Goal: Task Accomplishment & Management: Manage account settings

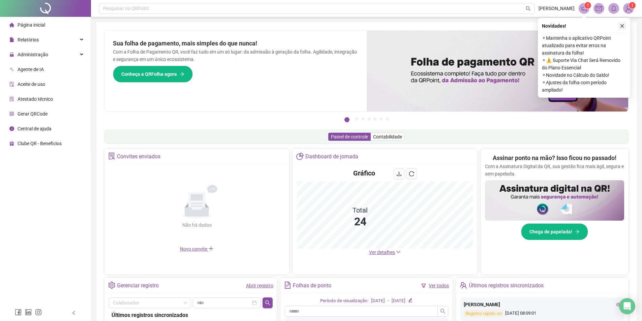
click at [625, 27] on button "button" at bounding box center [622, 26] width 8 height 8
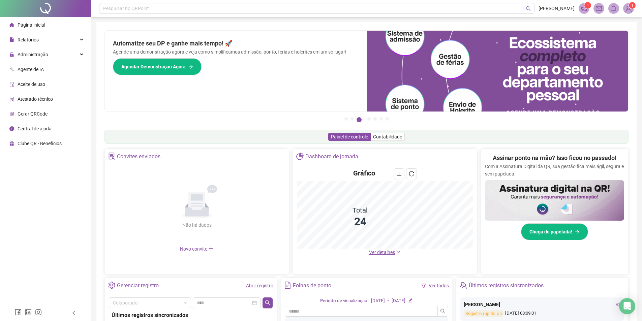
drag, startPoint x: 63, startPoint y: 49, endPoint x: 62, endPoint y: 97, distance: 47.9
click at [63, 50] on div "Administração" at bounding box center [45, 54] width 88 height 13
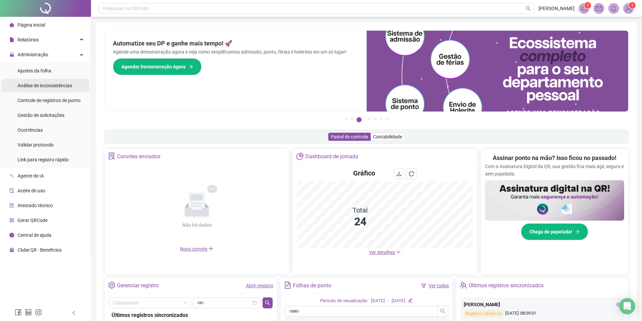
click at [48, 84] on span "Análise de inconsistências" at bounding box center [45, 85] width 55 height 5
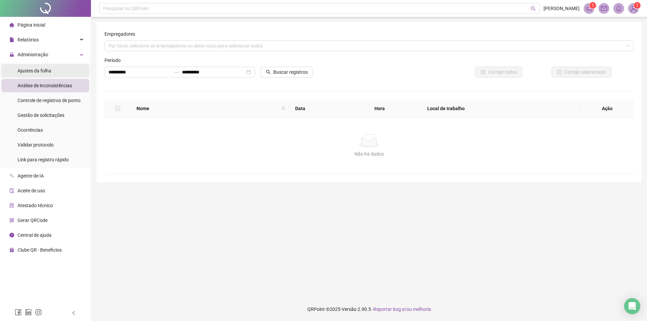
click at [45, 70] on span "Ajustes da folha" at bounding box center [35, 70] width 34 height 5
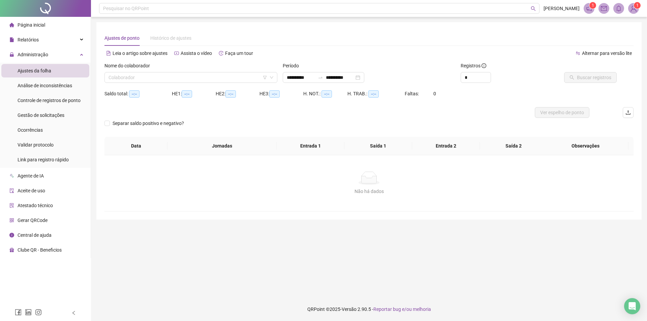
type input "**********"
click at [309, 75] on div "**********" at bounding box center [324, 77] width 82 height 11
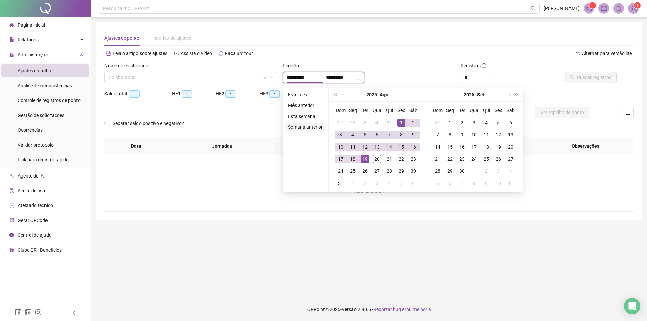
type input "**********"
click at [341, 95] on span "prev-year" at bounding box center [342, 94] width 3 height 3
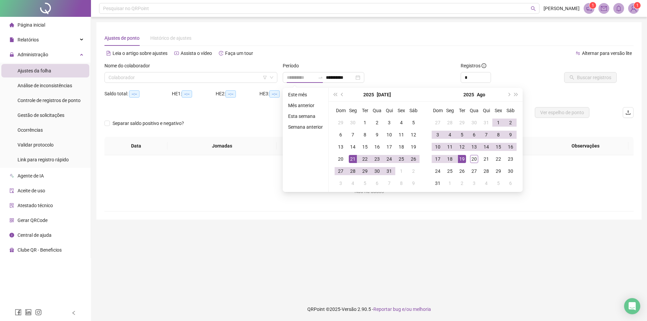
type input "**********"
click at [351, 158] on div "21" at bounding box center [353, 159] width 8 height 8
type input "**********"
click at [476, 160] on div "20" at bounding box center [474, 159] width 8 height 8
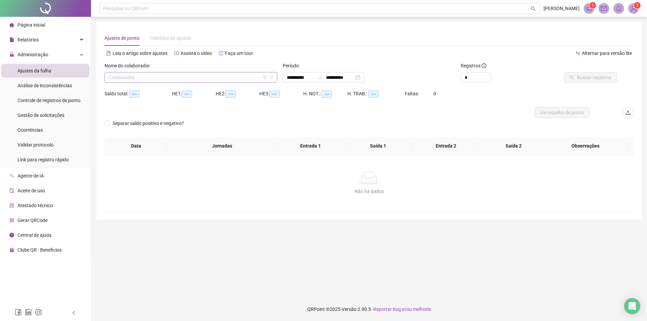
click at [211, 82] on input "search" at bounding box center [188, 77] width 159 height 10
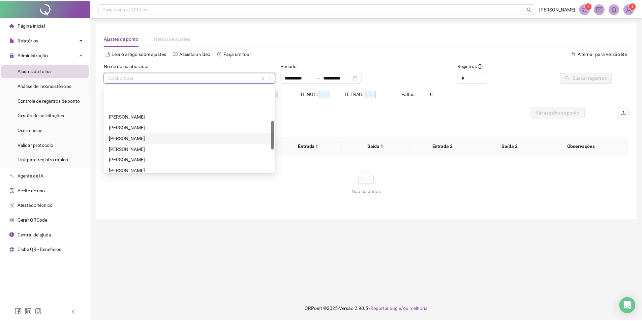
scroll to position [139, 0]
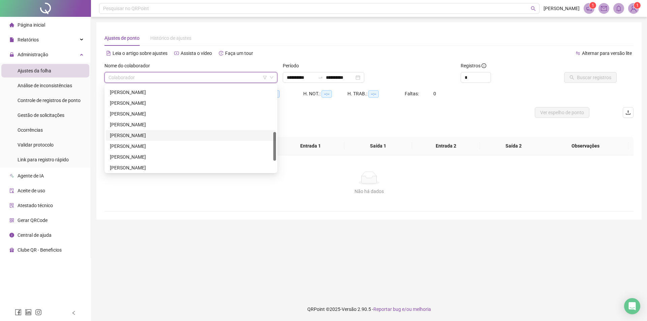
click at [124, 137] on div "[PERSON_NAME]" at bounding box center [191, 135] width 162 height 7
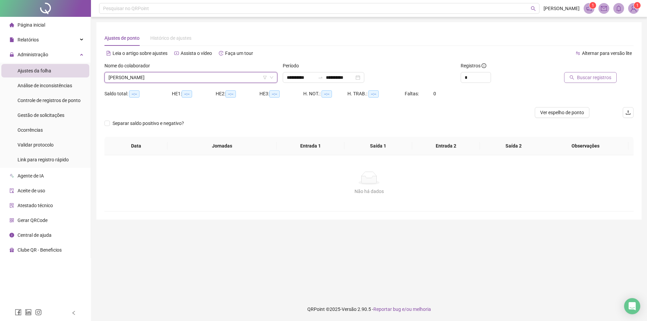
click at [603, 75] on span "Buscar registros" at bounding box center [594, 77] width 34 height 7
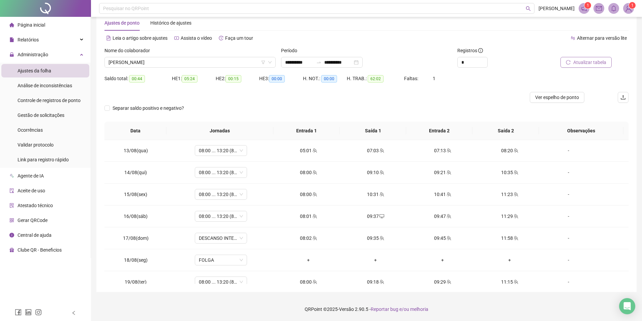
scroll to position [535, 0]
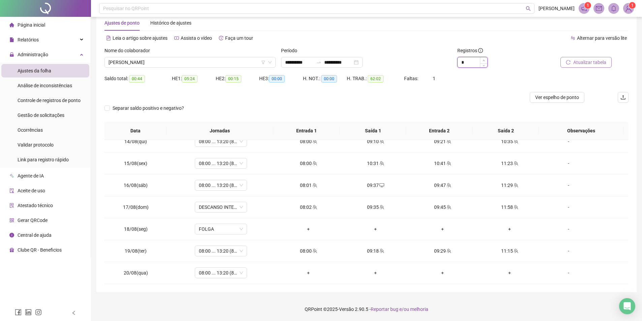
click at [484, 61] on icon "up" at bounding box center [484, 60] width 2 height 2
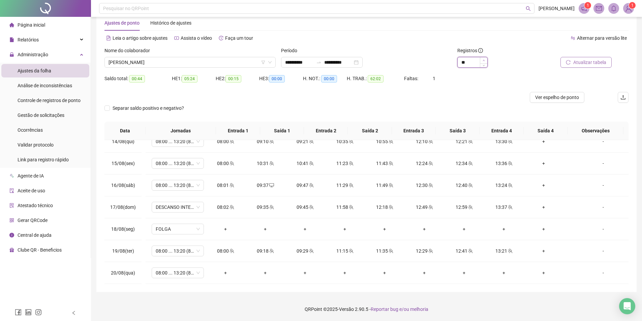
type input "**"
click at [484, 61] on icon "up" at bounding box center [484, 60] width 2 height 2
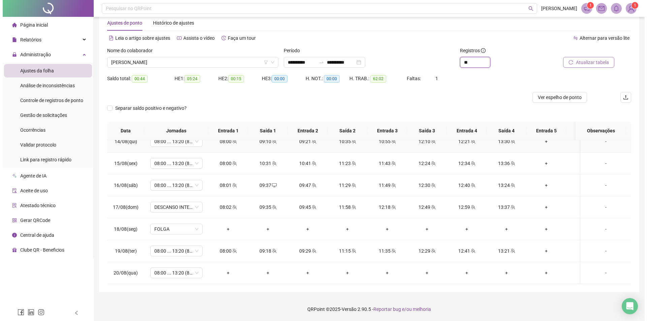
scroll to position [540, 0]
click at [598, 269] on div "-" at bounding box center [604, 272] width 40 height 7
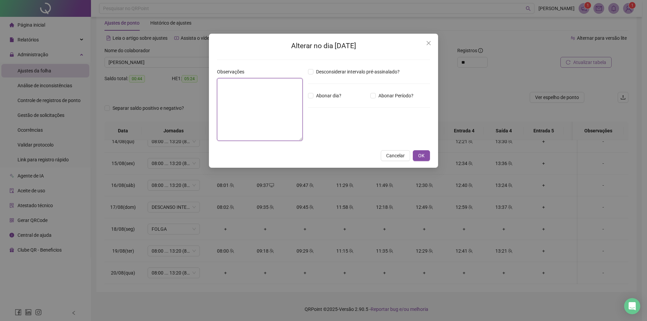
click at [274, 95] on textarea at bounding box center [260, 109] width 86 height 63
type textarea "*"
type textarea "*****"
click at [427, 43] on icon "close" at bounding box center [428, 42] width 5 height 5
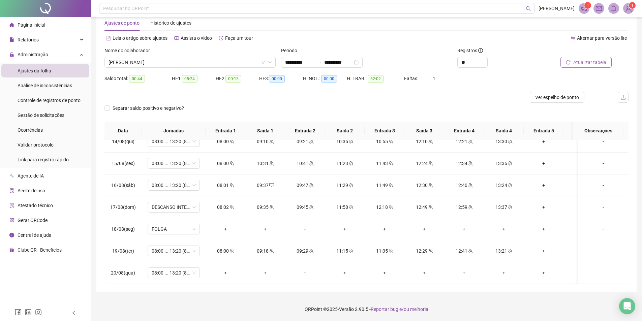
click at [581, 62] on span "Atualizar tabela" at bounding box center [589, 62] width 33 height 7
click at [603, 271] on div "-" at bounding box center [604, 272] width 40 height 7
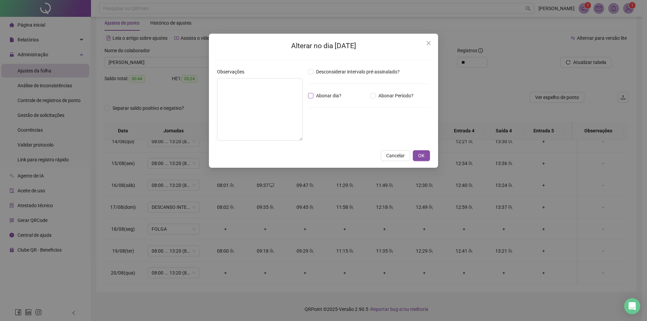
click at [322, 97] on span "Abonar dia?" at bounding box center [329, 95] width 31 height 7
click at [265, 99] on textarea at bounding box center [260, 109] width 86 height 63
type textarea "*****"
click at [432, 155] on div "Alterar no dia [DATE] Observações ***** Desconsiderar intervalo pré-assinalado?…" at bounding box center [323, 101] width 229 height 134
click at [427, 155] on button "OK" at bounding box center [421, 155] width 17 height 11
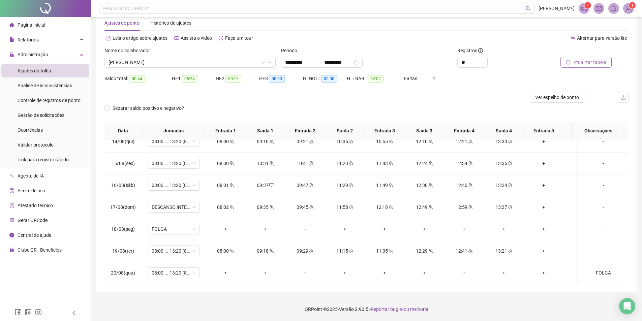
click at [586, 63] on span "Atualizar tabela" at bounding box center [589, 62] width 33 height 7
click at [473, 63] on input "**" at bounding box center [473, 62] width 30 height 10
click at [336, 69] on div "**********" at bounding box center [366, 60] width 177 height 26
click at [332, 65] on input "**********" at bounding box center [338, 62] width 28 height 7
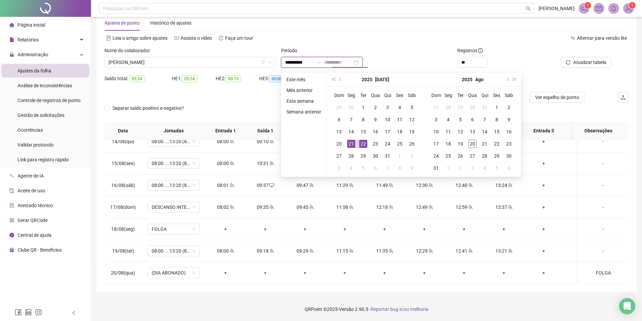
type input "**********"
click at [348, 143] on div "21" at bounding box center [351, 144] width 8 height 8
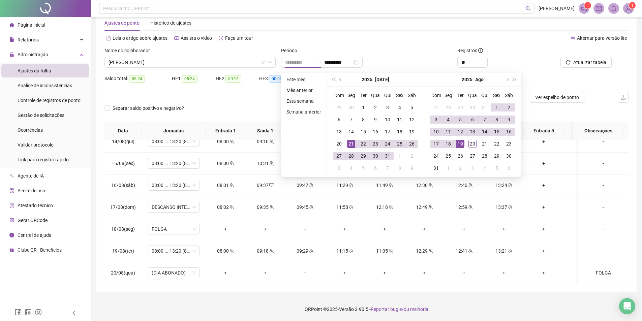
click at [464, 145] on td "19" at bounding box center [460, 144] width 12 height 12
type input "**********"
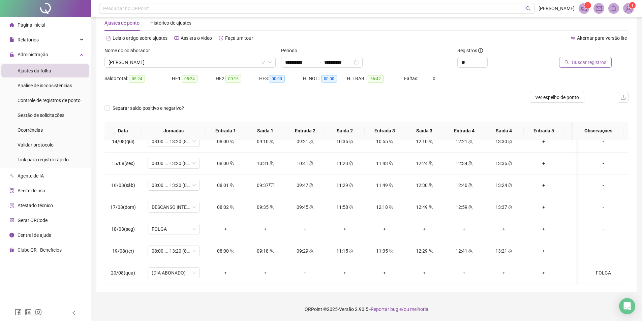
click at [566, 66] on button "Buscar registros" at bounding box center [585, 62] width 53 height 11
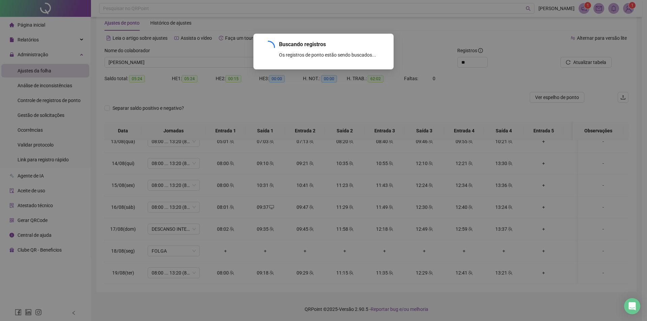
scroll to position [519, 0]
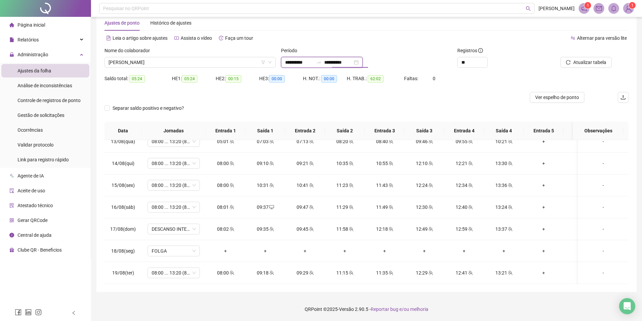
click at [342, 59] on input "**********" at bounding box center [338, 62] width 28 height 7
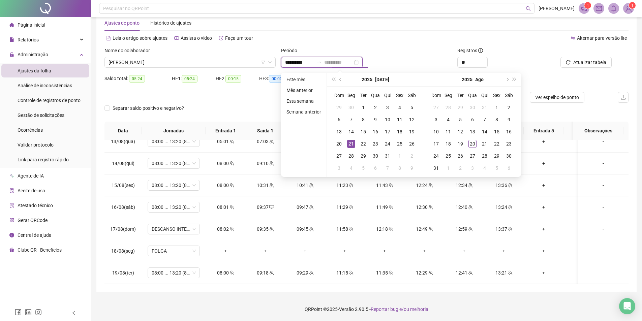
type input "**********"
drag, startPoint x: 352, startPoint y: 142, endPoint x: 445, endPoint y: 144, distance: 93.7
click at [352, 142] on div "21" at bounding box center [351, 144] width 8 height 8
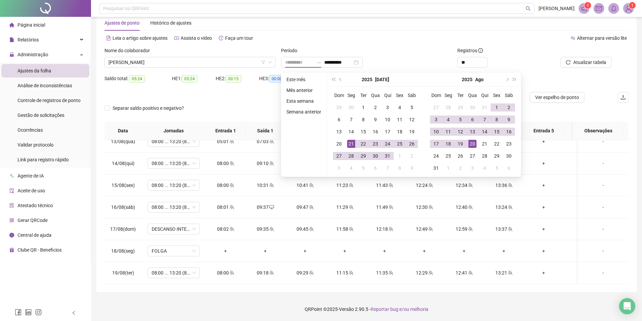
click at [470, 144] on div "20" at bounding box center [473, 144] width 8 height 8
type input "**********"
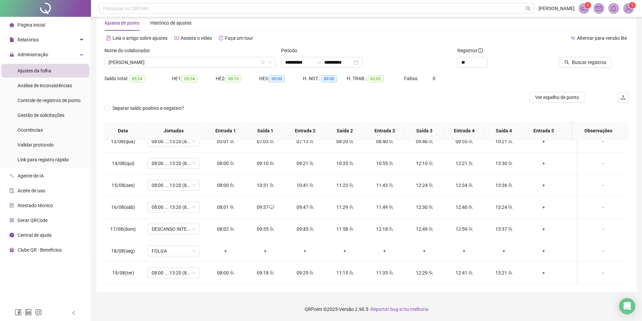
drag, startPoint x: 574, startPoint y: 79, endPoint x: 585, endPoint y: 68, distance: 15.3
click at [574, 78] on div "Saldo total: 05:24 HE 1: 05:24 HE 2: 00:15 HE 3: 00:00 H. NOT.: 00:00 H. TRAB.:…" at bounding box center [367, 82] width 524 height 19
click at [586, 64] on span "Buscar registros" at bounding box center [589, 62] width 34 height 7
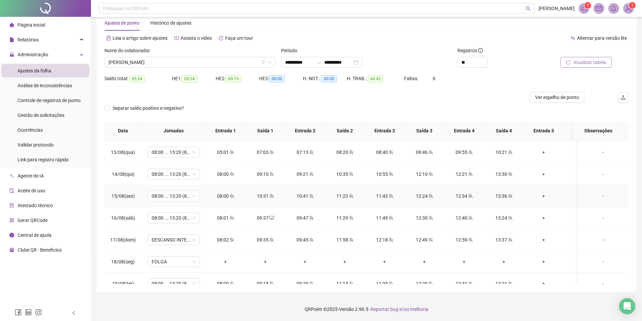
scroll to position [473, 0]
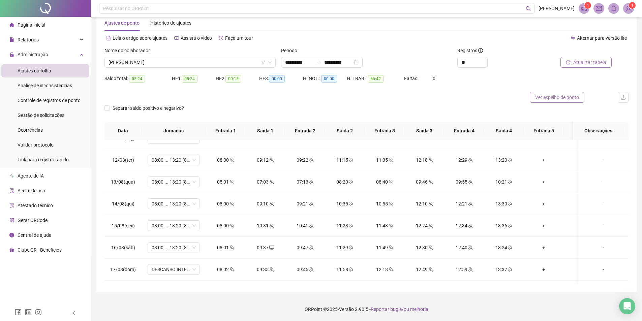
click at [543, 93] on button "Ver espelho de ponto" at bounding box center [557, 97] width 55 height 11
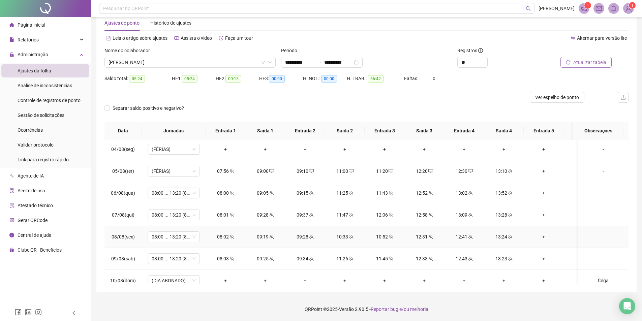
scroll to position [304, 0]
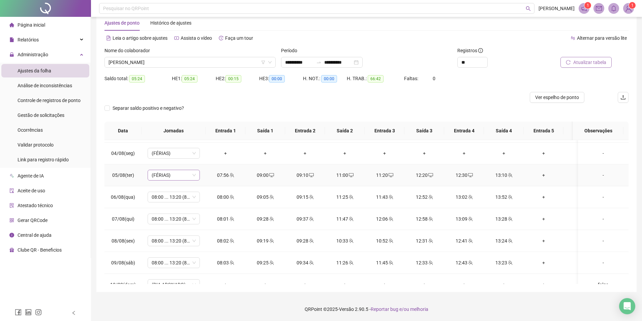
click at [195, 176] on span "(FÉRIAS)" at bounding box center [174, 175] width 44 height 10
click at [280, 178] on td "09:00" at bounding box center [265, 176] width 40 height 22
click at [193, 176] on span "(FÉRIAS)" at bounding box center [174, 175] width 44 height 10
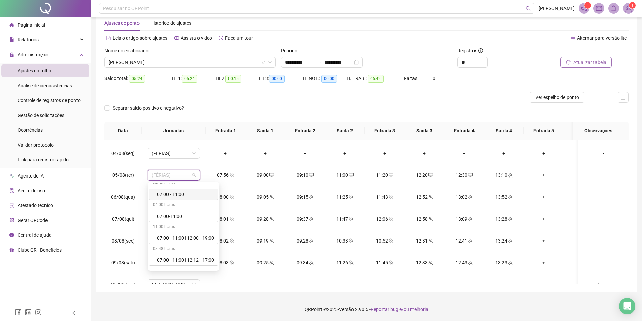
click at [97, 182] on div "**********" at bounding box center [366, 149] width 540 height 285
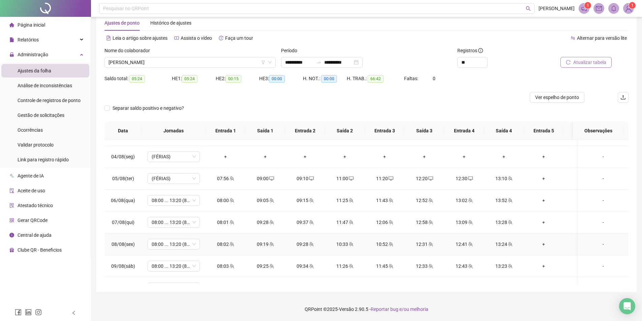
scroll to position [271, 0]
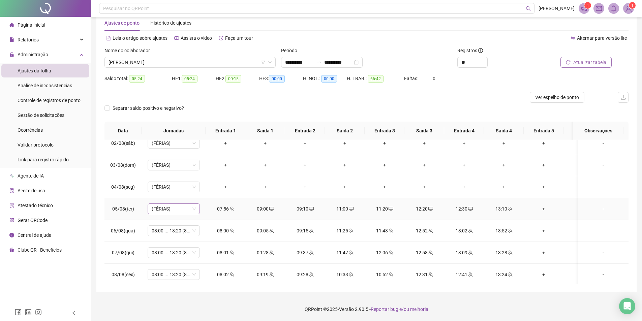
click at [177, 209] on span "(FÉRIAS)" at bounding box center [174, 209] width 44 height 10
click at [167, 255] on div "08:00 ... 13:20 (8 horas)" at bounding box center [185, 255] width 57 height 7
click at [206, 192] on span "Sim" at bounding box center [206, 191] width 8 height 7
click at [572, 64] on button "Atualizar tabela" at bounding box center [586, 62] width 51 height 11
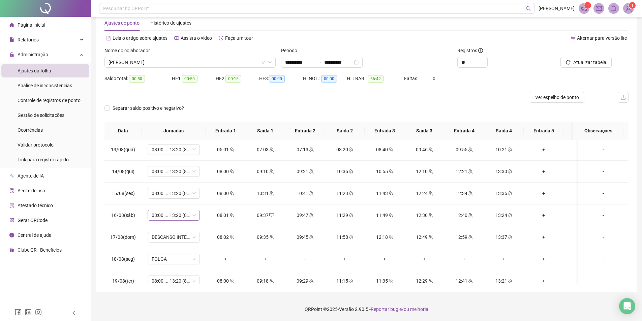
scroll to position [506, 0]
click at [255, 113] on div "Separar saldo positivo e negativo?" at bounding box center [367, 112] width 524 height 19
click at [233, 106] on div "Separar saldo positivo e negativo?" at bounding box center [367, 112] width 524 height 19
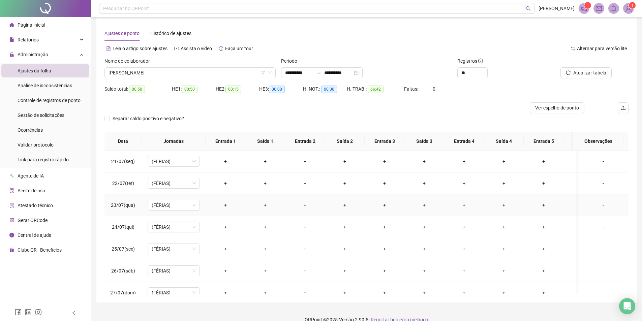
scroll to position [0, 0]
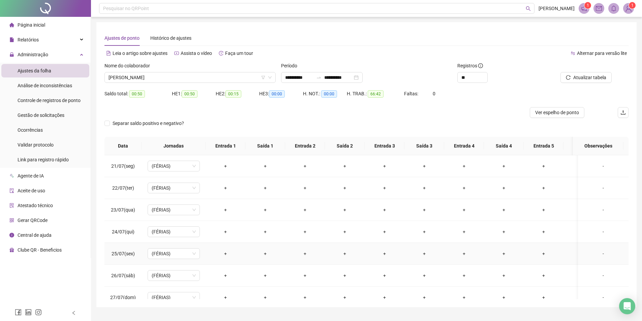
drag, startPoint x: 485, startPoint y: 254, endPoint x: 490, endPoint y: 257, distance: 5.6
click at [486, 255] on td "+" at bounding box center [504, 254] width 40 height 22
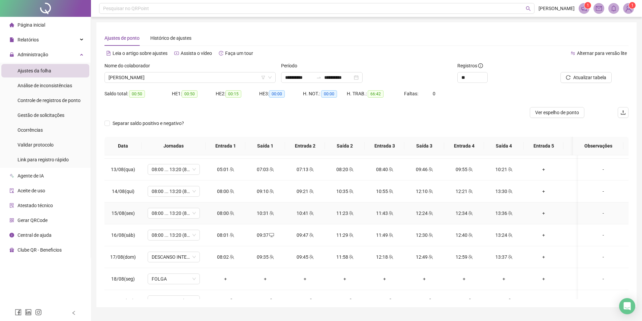
scroll to position [540, 0]
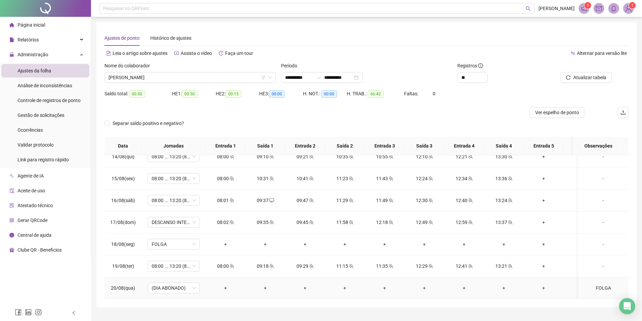
click at [611, 285] on div "FOLGA" at bounding box center [604, 288] width 40 height 7
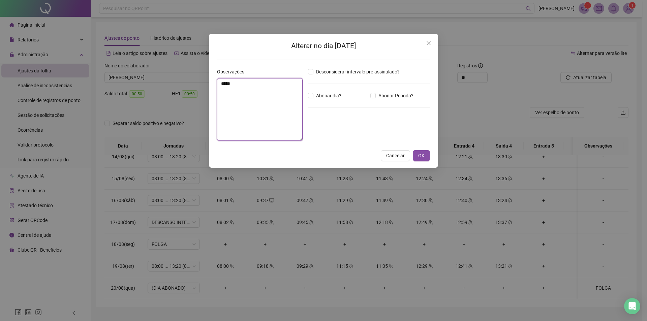
click at [269, 96] on textarea "*****" at bounding box center [260, 109] width 86 height 63
type textarea "**********"
click at [413, 155] on div "Cancelar OK" at bounding box center [323, 155] width 213 height 11
drag, startPoint x: 419, startPoint y: 154, endPoint x: 420, endPoint y: 161, distance: 6.8
click at [419, 155] on span "OK" at bounding box center [421, 155] width 6 height 7
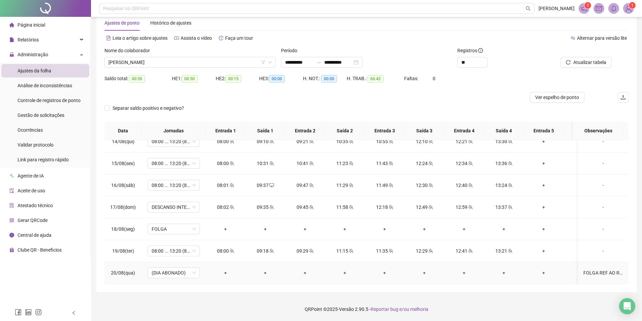
click at [603, 269] on div "FOLGA REF AO RETORNO ANTECIPADO DAS FERIAS - RETORNO ERA DIA 06/08" at bounding box center [604, 272] width 40 height 7
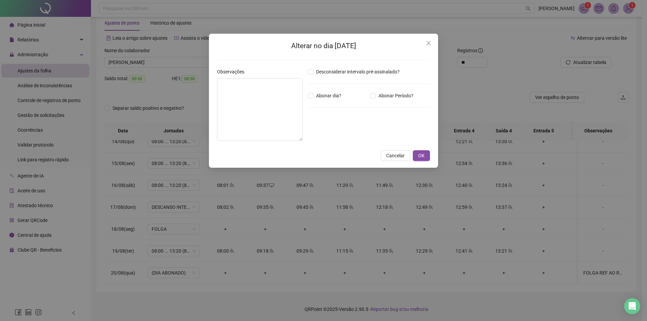
type textarea "**********"
click at [427, 40] on button "Close" at bounding box center [428, 43] width 11 height 11
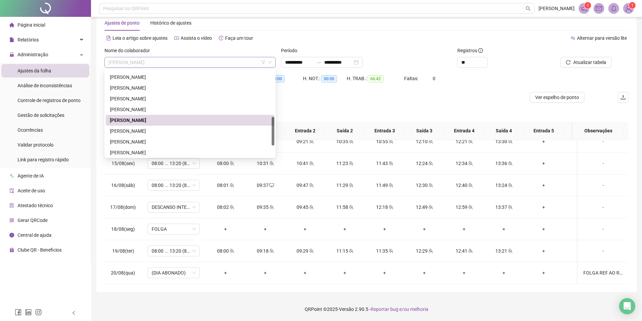
click at [168, 59] on span "[PERSON_NAME]" at bounding box center [190, 62] width 163 height 10
click at [351, 105] on div "Separar saldo positivo e negativo?" at bounding box center [367, 112] width 524 height 19
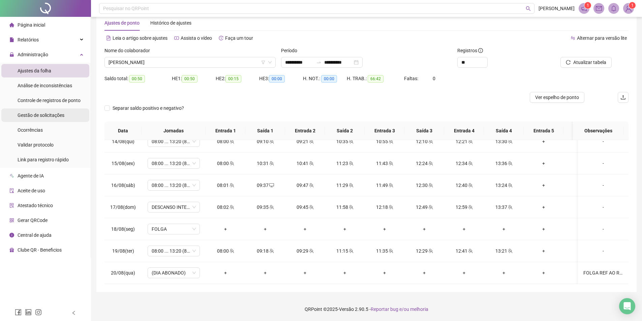
click at [48, 113] on span "Gestão de solicitações" at bounding box center [41, 115] width 47 height 5
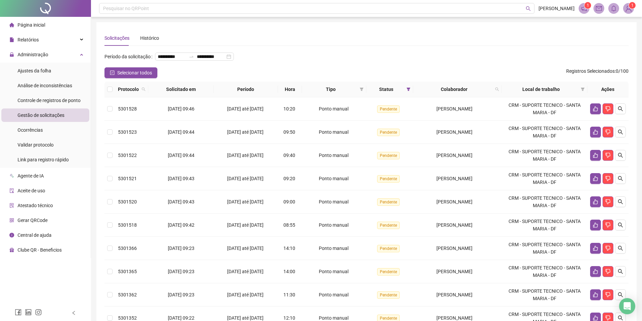
click at [113, 97] on th at bounding box center [110, 90] width 11 height 16
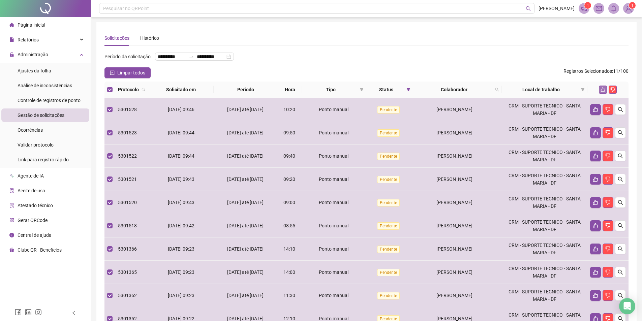
click at [603, 92] on icon "like" at bounding box center [603, 89] width 5 height 5
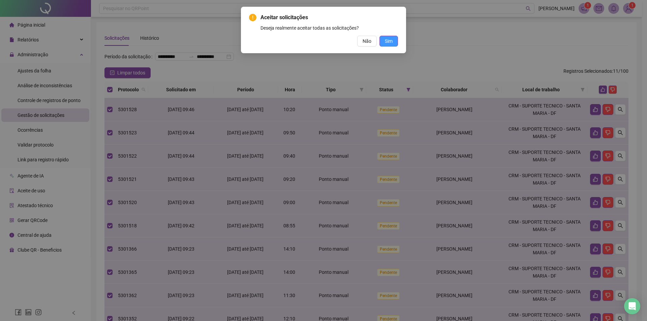
click at [389, 44] on span "Sim" at bounding box center [389, 40] width 8 height 7
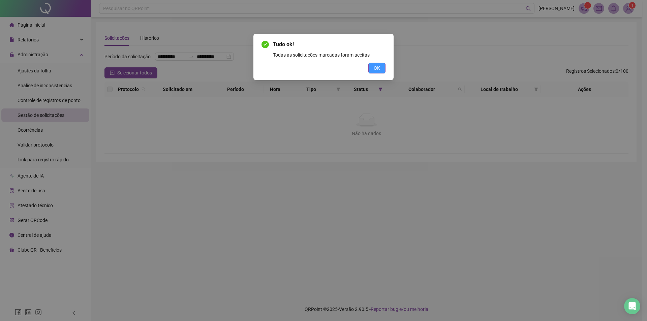
click at [374, 68] on button "OK" at bounding box center [376, 68] width 17 height 11
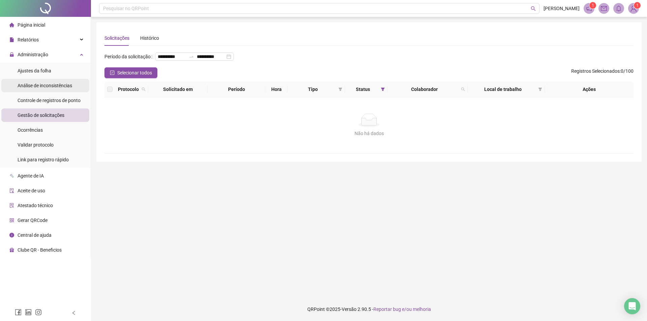
click at [24, 84] on span "Análise de inconsistências" at bounding box center [45, 85] width 55 height 5
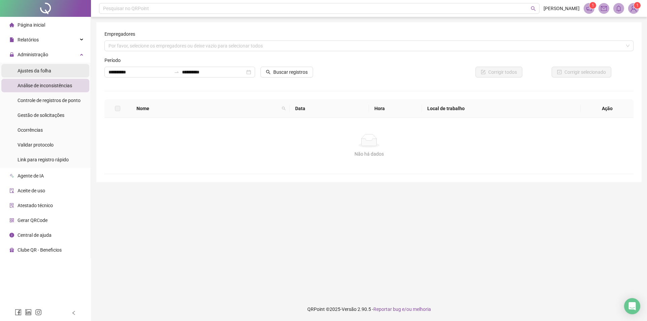
click at [29, 72] on span "Ajustes da folha" at bounding box center [35, 70] width 34 height 5
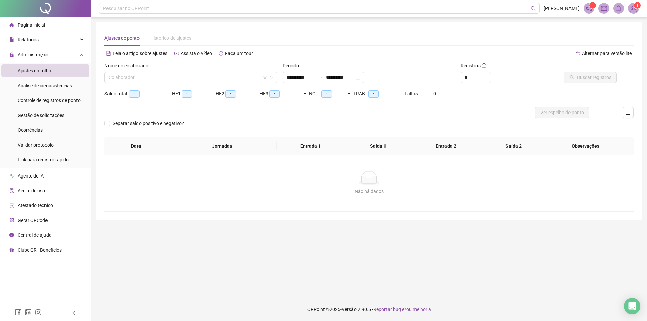
type input "**********"
click at [322, 82] on div "**********" at bounding box center [324, 77] width 82 height 11
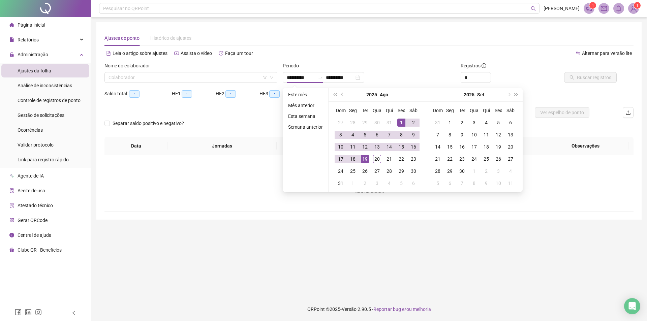
click at [344, 97] on button "prev-year" at bounding box center [342, 94] width 7 height 13
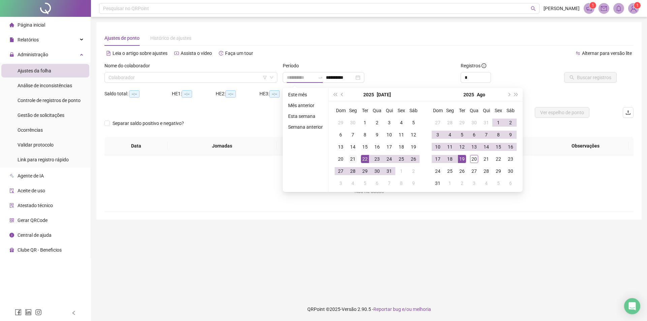
type input "**********"
click at [353, 159] on div "21" at bounding box center [353, 159] width 8 height 8
type input "**********"
click at [461, 159] on div "19" at bounding box center [462, 159] width 8 height 8
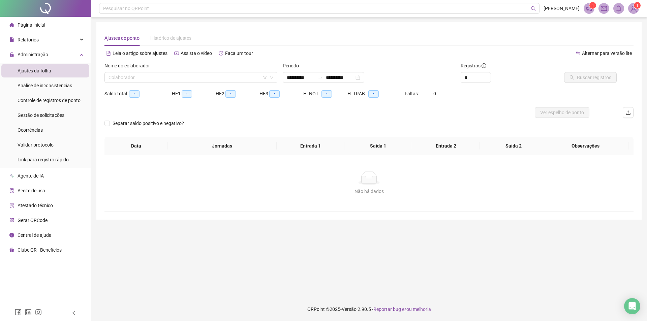
drag, startPoint x: 260, startPoint y: 188, endPoint x: 194, endPoint y: 149, distance: 76.8
click at [259, 188] on div "Não há dados" at bounding box center [369, 191] width 513 height 7
click at [166, 82] on input "search" at bounding box center [188, 77] width 159 height 10
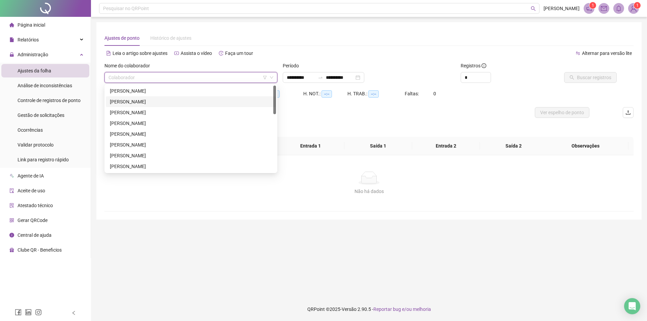
drag, startPoint x: 160, startPoint y: 88, endPoint x: 154, endPoint y: 105, distance: 18.4
click at [154, 105] on div "[PERSON_NAME] [PERSON_NAME] [PERSON_NAME]" at bounding box center [191, 140] width 170 height 108
click at [154, 105] on div "[PERSON_NAME]" at bounding box center [191, 101] width 162 height 7
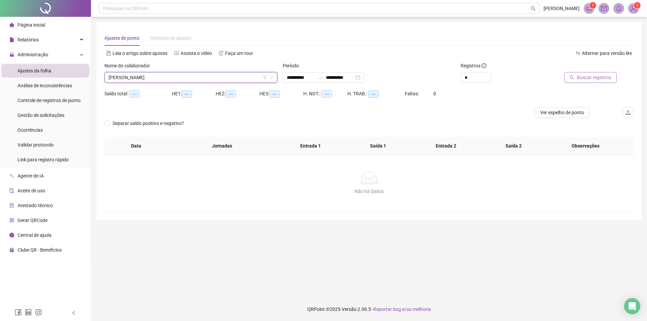
click at [588, 79] on span "Buscar registros" at bounding box center [594, 77] width 34 height 7
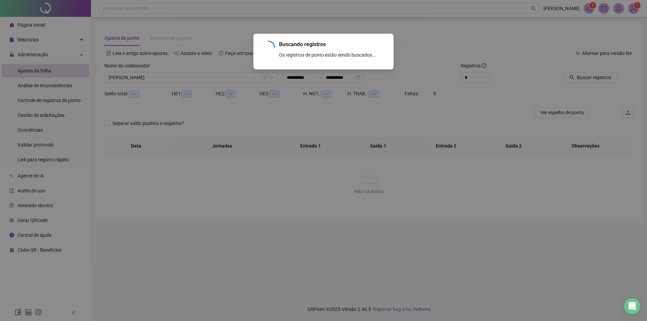
click at [488, 71] on div "Buscando registros Os registros de ponto estão sendo buscados... OK" at bounding box center [323, 160] width 647 height 321
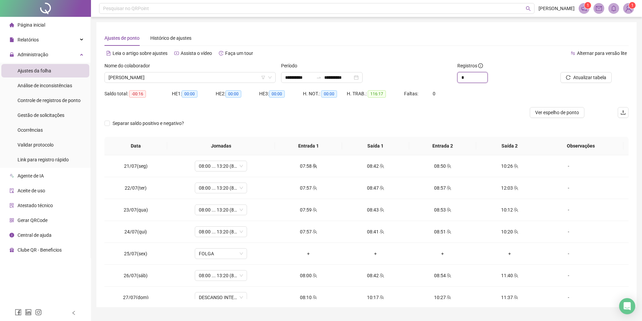
click at [484, 75] on div "*" at bounding box center [473, 77] width 30 height 11
click at [487, 75] on icon "up" at bounding box center [488, 75] width 2 height 2
click at [487, 76] on span "Increase Value" at bounding box center [483, 75] width 7 height 6
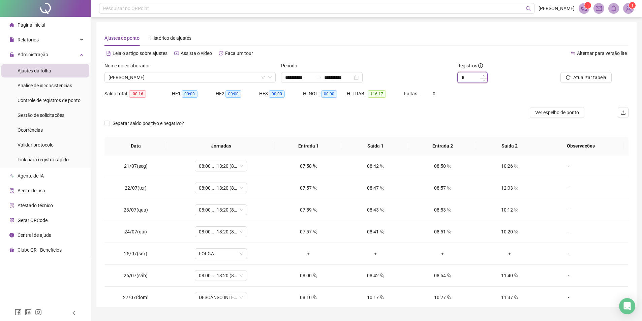
click at [487, 76] on span "Increase Value" at bounding box center [483, 75] width 7 height 6
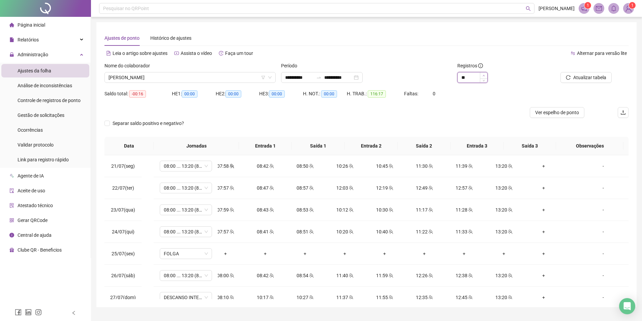
type input "**"
click at [485, 75] on icon "up" at bounding box center [484, 76] width 2 height 2
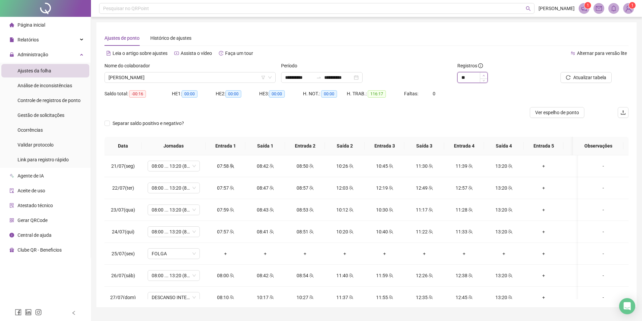
click at [485, 75] on icon "up" at bounding box center [484, 76] width 2 height 2
click at [172, 80] on span "[PERSON_NAME]" at bounding box center [190, 77] width 163 height 10
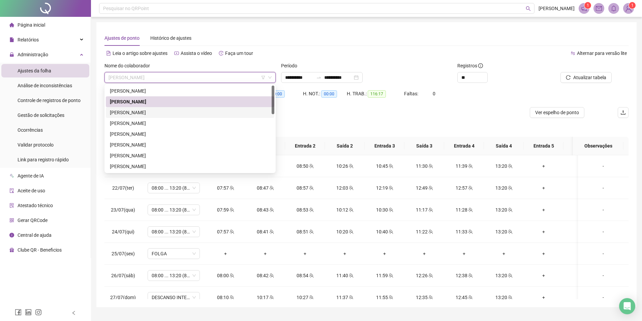
click at [163, 114] on div "[PERSON_NAME]" at bounding box center [190, 112] width 160 height 7
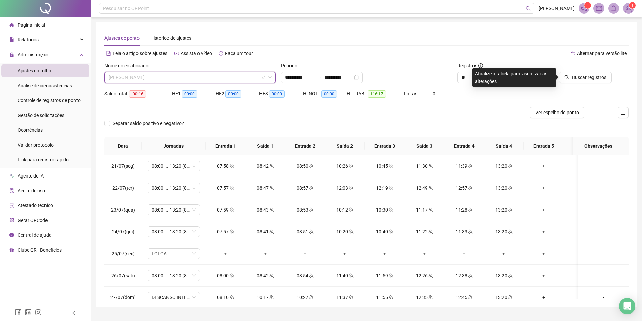
click at [166, 80] on span "[PERSON_NAME]" at bounding box center [190, 77] width 163 height 10
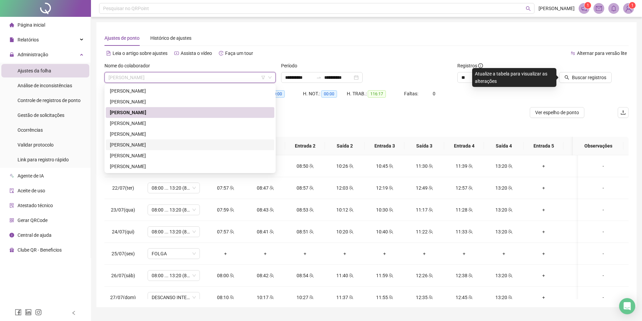
click at [130, 144] on div "[PERSON_NAME]" at bounding box center [190, 144] width 160 height 7
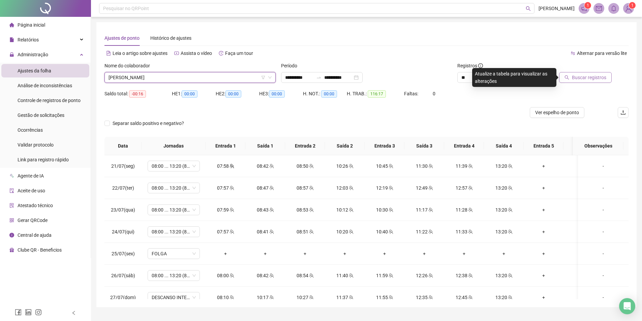
click at [599, 79] on span "Buscar registros" at bounding box center [589, 77] width 34 height 7
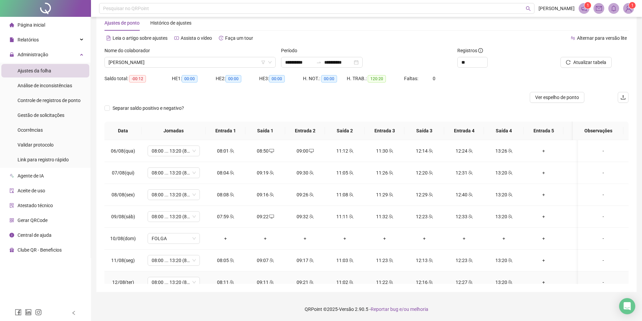
scroll to position [350, 0]
click at [553, 100] on span "Ver espelho de ponto" at bounding box center [557, 97] width 44 height 7
click at [203, 64] on span "[PERSON_NAME]" at bounding box center [190, 62] width 163 height 10
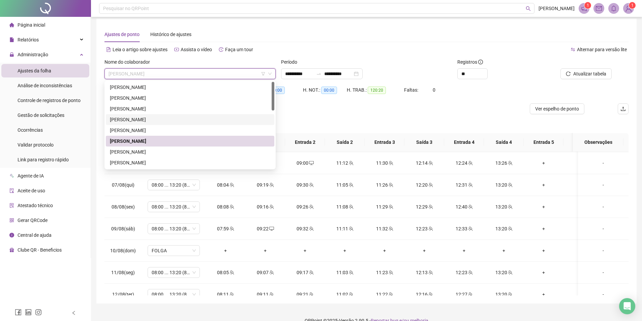
scroll to position [0, 0]
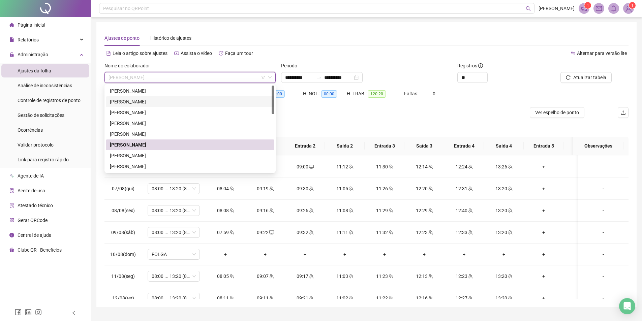
click at [169, 101] on div "[PERSON_NAME]" at bounding box center [190, 101] width 160 height 7
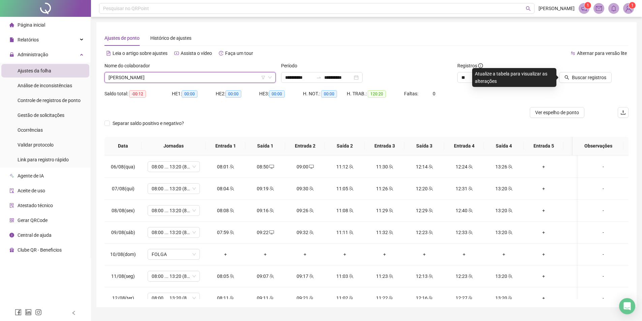
click at [609, 72] on div at bounding box center [579, 67] width 66 height 10
click at [598, 80] on span "Buscar registros" at bounding box center [589, 77] width 34 height 7
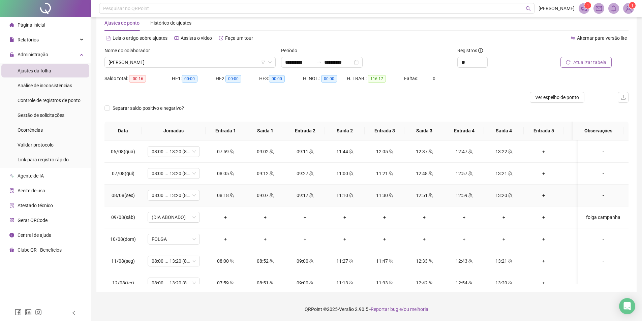
scroll to position [283, 0]
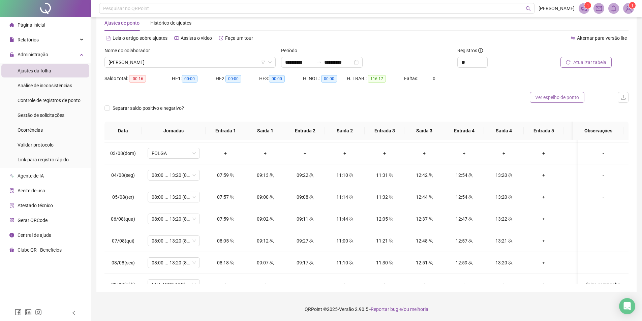
click at [546, 102] on button "Ver espelho de ponto" at bounding box center [557, 97] width 55 height 11
click at [165, 63] on span "[PERSON_NAME]" at bounding box center [190, 62] width 163 height 10
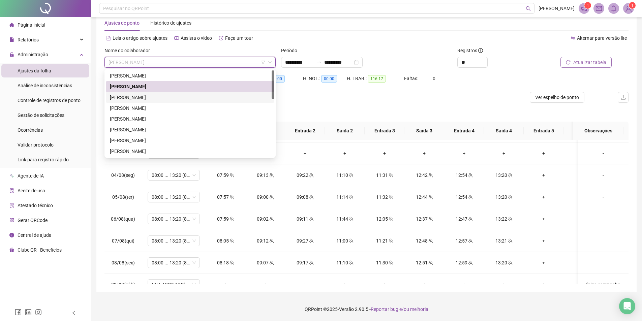
click at [178, 95] on div "[PERSON_NAME]" at bounding box center [190, 97] width 160 height 7
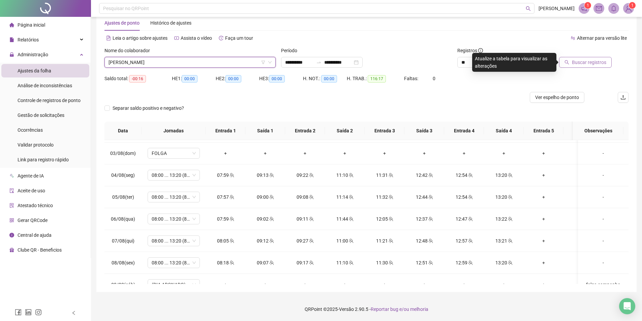
click at [172, 62] on span "[PERSON_NAME]" at bounding box center [190, 62] width 163 height 10
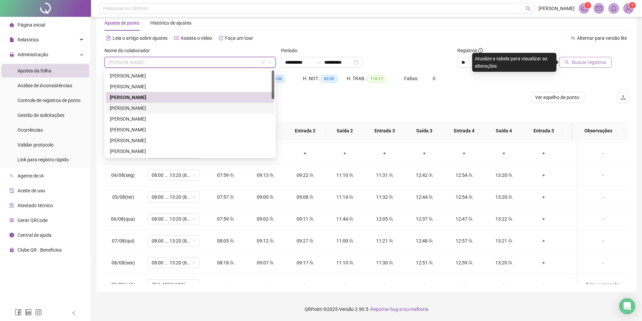
click at [158, 108] on div "[PERSON_NAME]" at bounding box center [190, 108] width 160 height 7
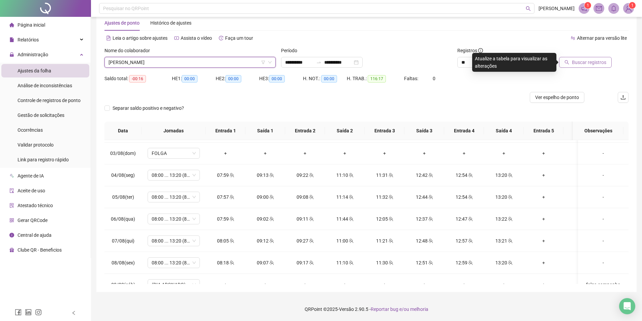
click at [579, 61] on span "Buscar registros" at bounding box center [589, 62] width 34 height 7
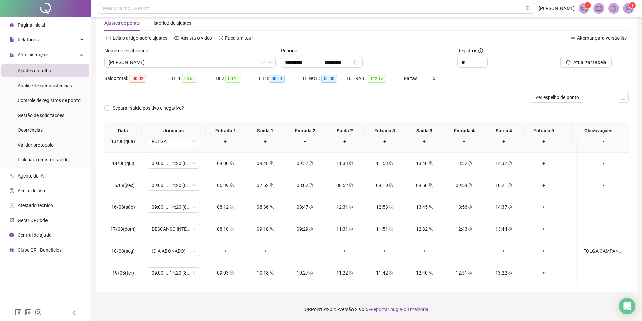
scroll to position [519, 0]
click at [573, 95] on span "Ver espelho de ponto" at bounding box center [557, 97] width 44 height 7
click at [174, 63] on span "[PERSON_NAME]" at bounding box center [190, 62] width 163 height 10
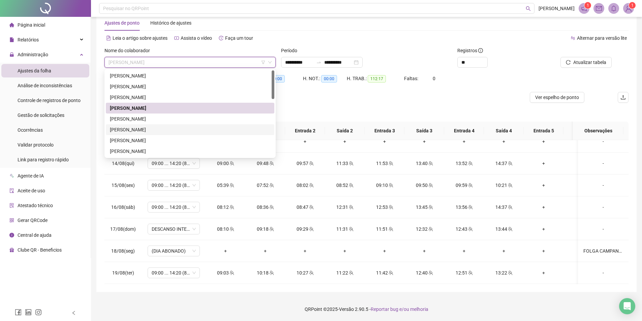
click at [159, 130] on div "[PERSON_NAME]" at bounding box center [190, 129] width 160 height 7
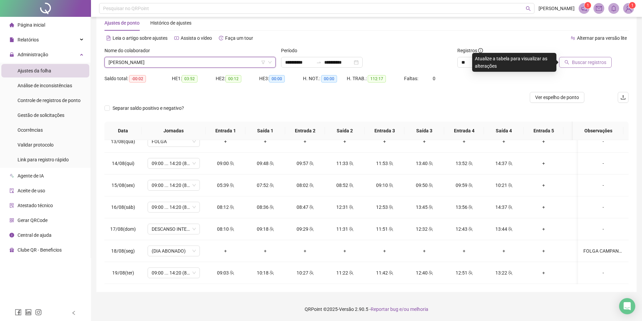
click at [583, 64] on span "Buscar registros" at bounding box center [589, 62] width 34 height 7
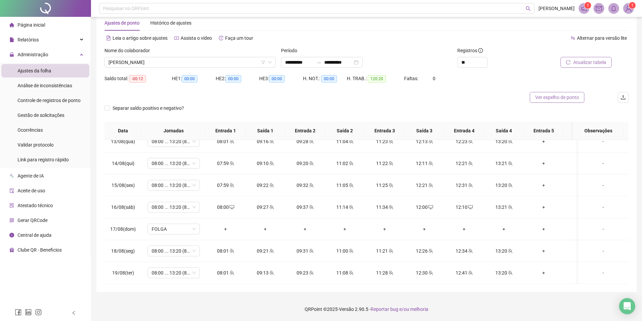
click at [574, 93] on button "Ver espelho de ponto" at bounding box center [557, 97] width 55 height 11
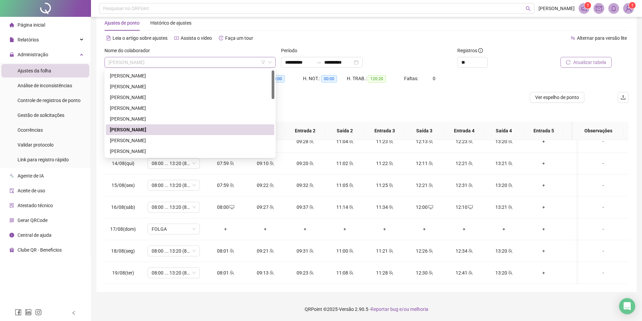
click at [167, 59] on span "[PERSON_NAME]" at bounding box center [190, 62] width 163 height 10
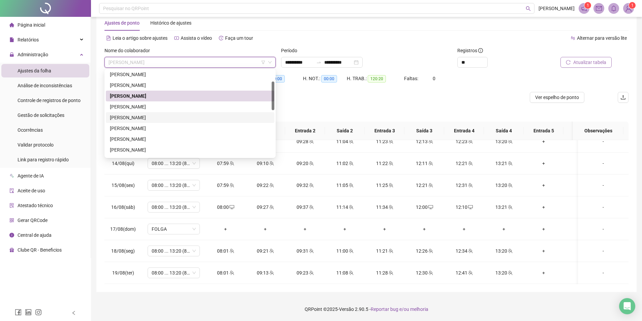
click at [151, 119] on div "[PERSON_NAME]" at bounding box center [190, 117] width 160 height 7
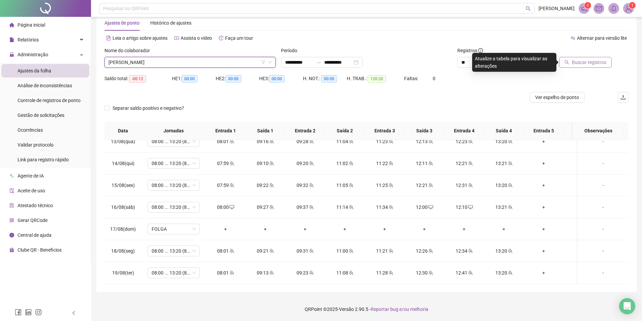
click at [587, 64] on span "Buscar registros" at bounding box center [589, 62] width 34 height 7
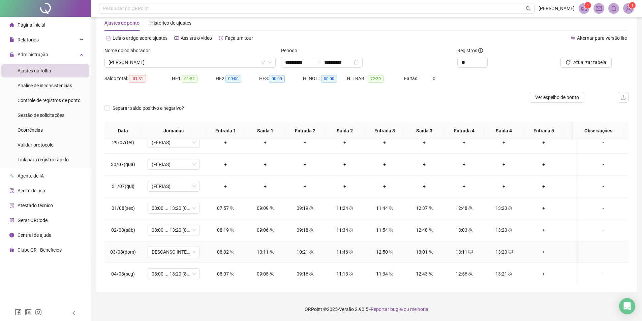
scroll to position [148, 0]
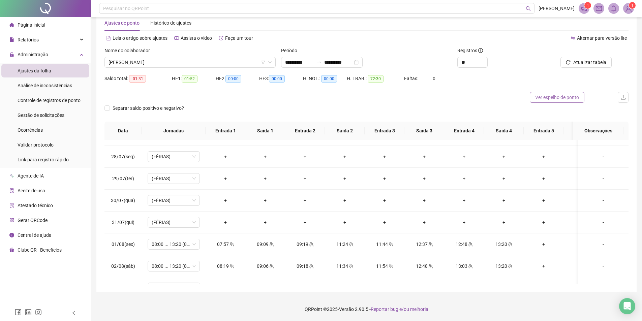
click at [561, 94] on span "Ver espelho de ponto" at bounding box center [557, 97] width 44 height 7
click at [230, 62] on span "[PERSON_NAME]" at bounding box center [190, 62] width 163 height 10
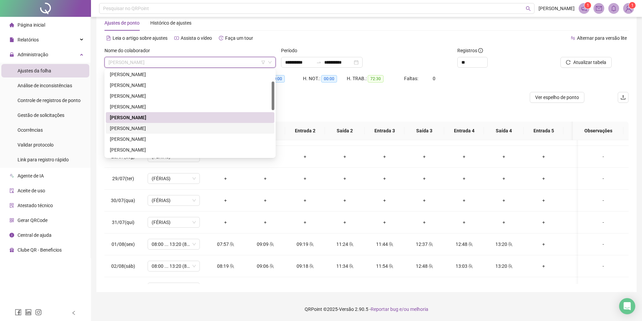
click at [131, 131] on div "[PERSON_NAME]" at bounding box center [190, 128] width 160 height 7
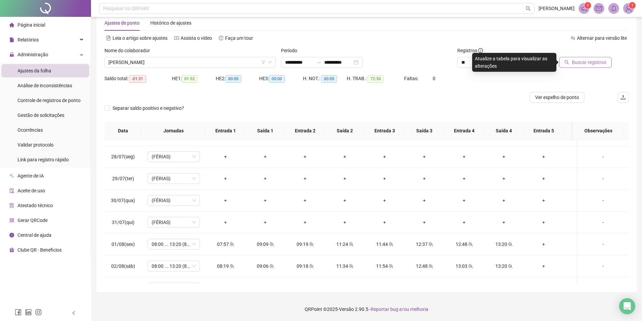
click at [582, 61] on span "Buscar registros" at bounding box center [589, 62] width 34 height 7
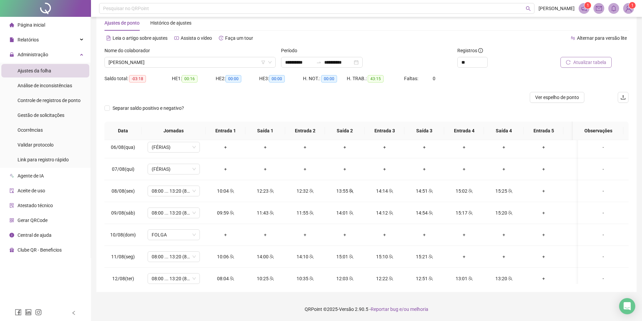
scroll to position [350, 0]
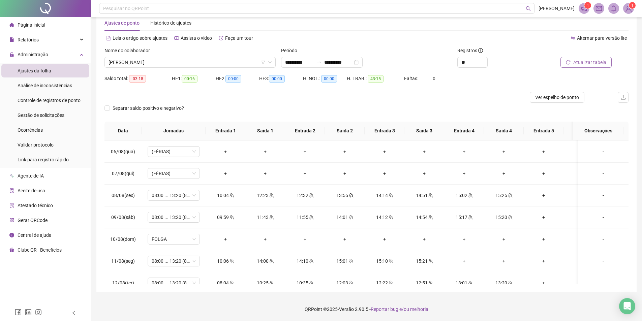
click at [535, 100] on span "Ver espelho de ponto" at bounding box center [557, 97] width 44 height 7
click at [188, 67] on div "[PERSON_NAME]" at bounding box center [190, 62] width 171 height 11
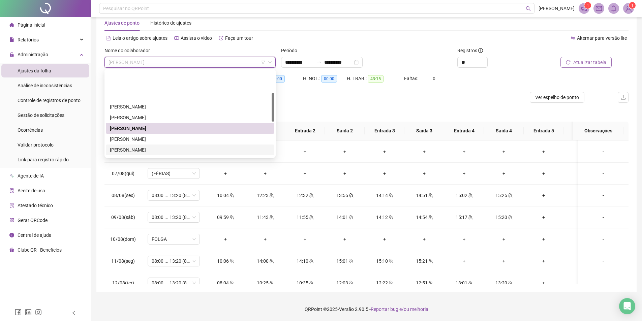
scroll to position [67, 0]
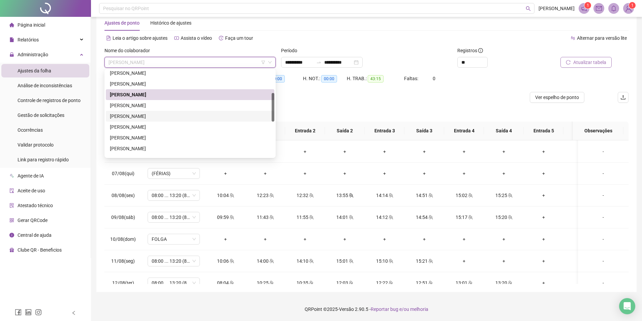
click at [168, 113] on div "[PERSON_NAME]" at bounding box center [190, 116] width 160 height 7
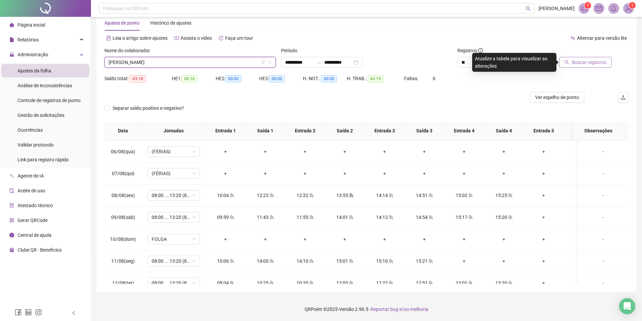
click at [586, 59] on span "Buscar registros" at bounding box center [589, 62] width 34 height 7
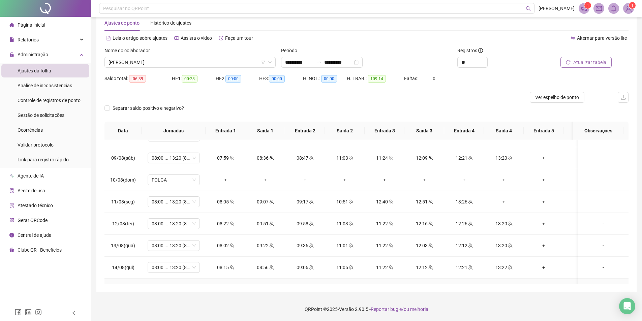
scroll to position [384, 0]
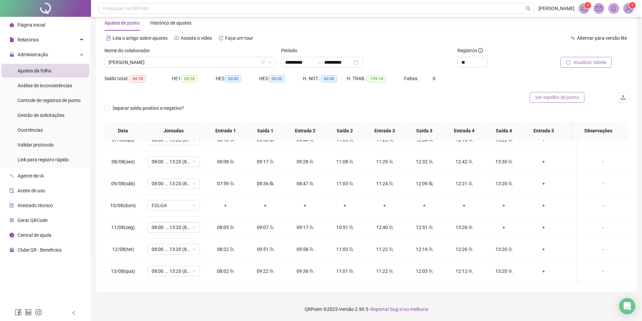
click at [549, 101] on button "Ver espelho de ponto" at bounding box center [557, 97] width 55 height 11
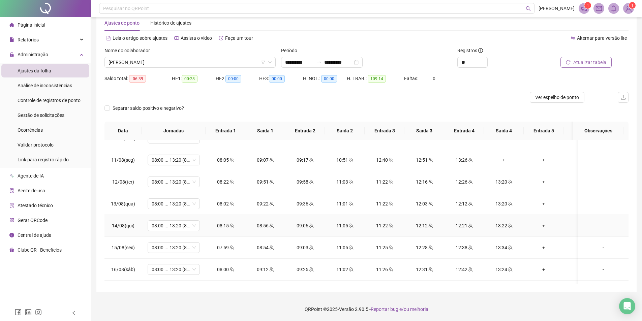
scroll to position [417, 0]
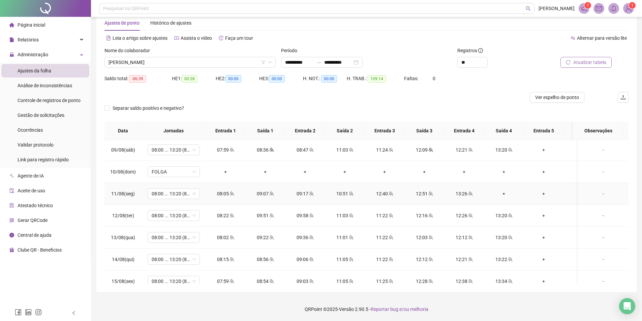
click at [501, 194] on div "+" at bounding box center [504, 193] width 29 height 7
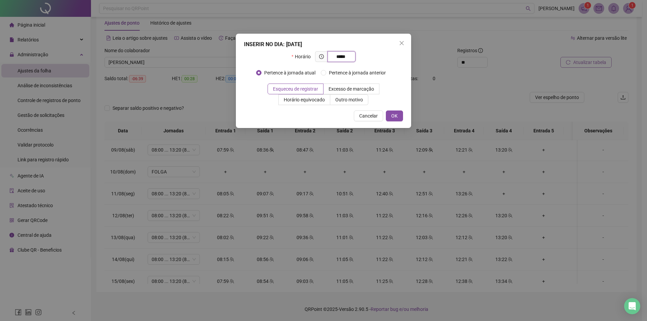
type input "*****"
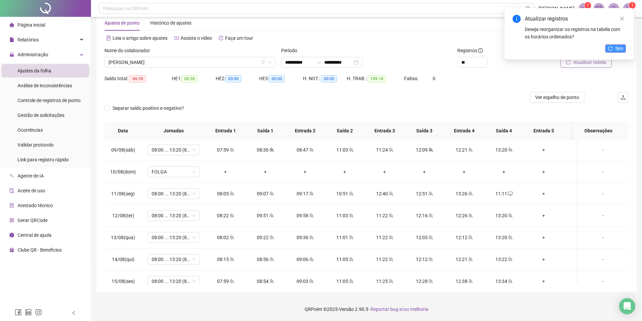
click at [611, 45] on button "Sim" at bounding box center [616, 49] width 21 height 8
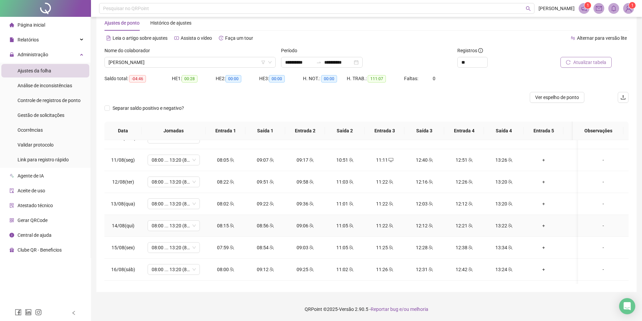
scroll to position [384, 0]
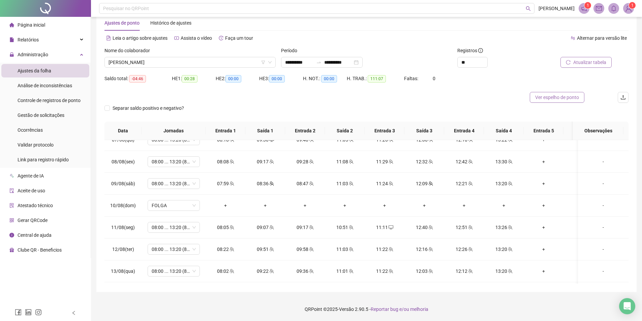
click at [563, 99] on span "Ver espelho de ponto" at bounding box center [557, 97] width 44 height 7
click at [173, 65] on span "[PERSON_NAME]" at bounding box center [190, 62] width 163 height 10
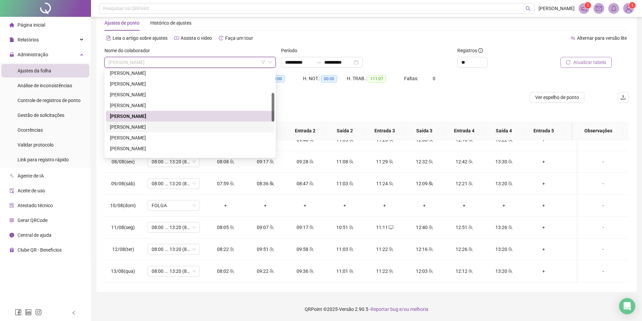
click at [158, 127] on div "[PERSON_NAME]" at bounding box center [190, 126] width 160 height 7
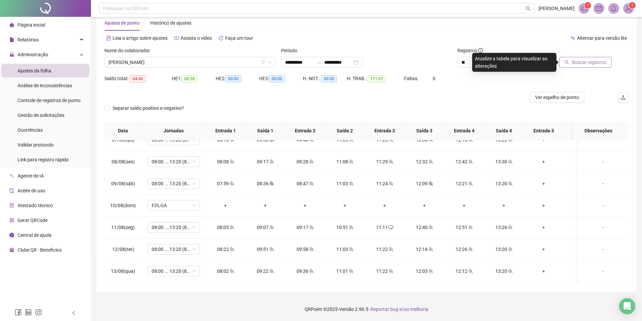
click at [578, 63] on span "Buscar registros" at bounding box center [589, 62] width 34 height 7
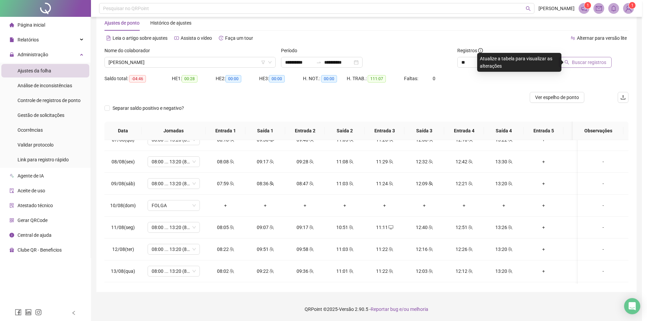
click at [578, 62] on div "Buscando registros Os registros de ponto estão sendo buscados... OK" at bounding box center [323, 160] width 647 height 321
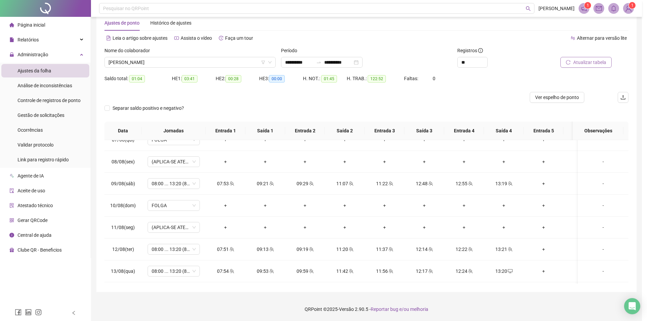
click at [579, 65] on div "Buscando registros Os registros de ponto estão sendo buscados... OK" at bounding box center [323, 160] width 647 height 321
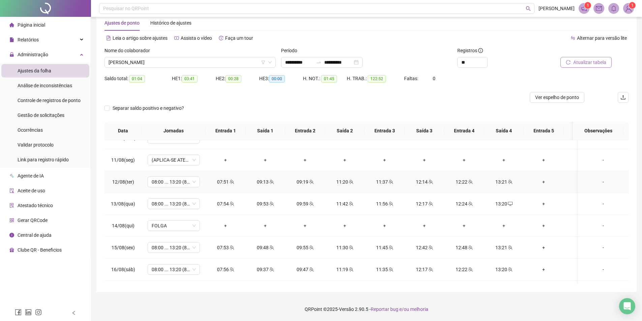
scroll to position [519, 0]
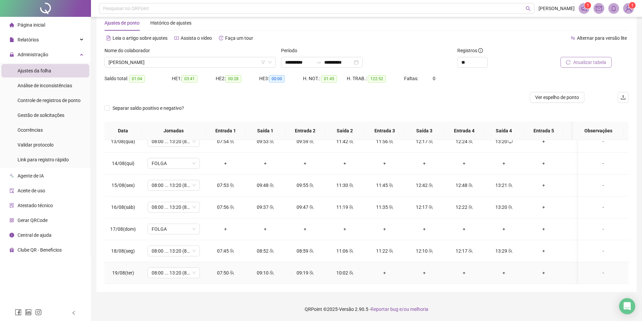
click at [388, 269] on div "+" at bounding box center [384, 272] width 29 height 7
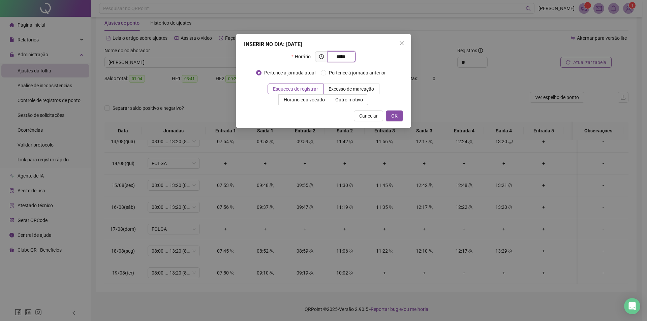
type input "*****"
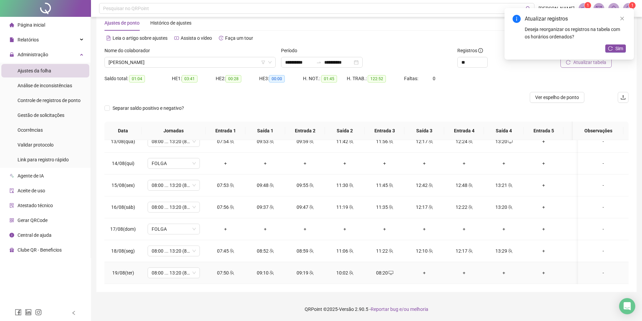
click at [422, 269] on div "+" at bounding box center [424, 272] width 29 height 7
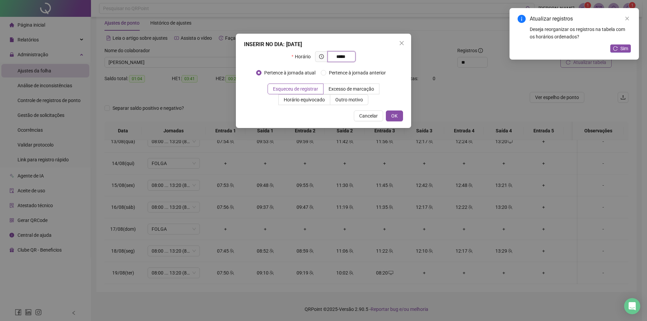
type input "*****"
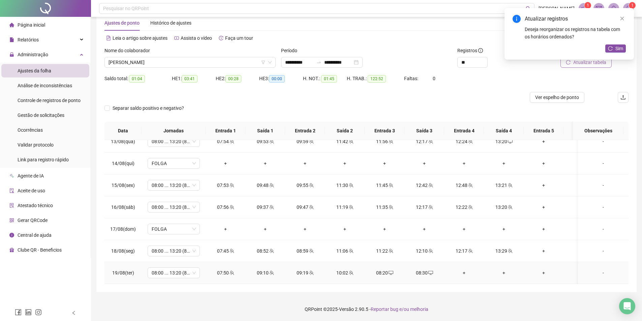
click at [266, 269] on div "09:10" at bounding box center [265, 272] width 29 height 7
type input "**********"
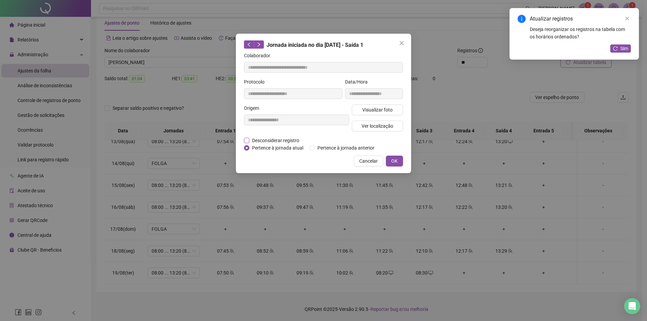
click at [259, 142] on span "Desconsiderar registro" at bounding box center [275, 140] width 53 height 7
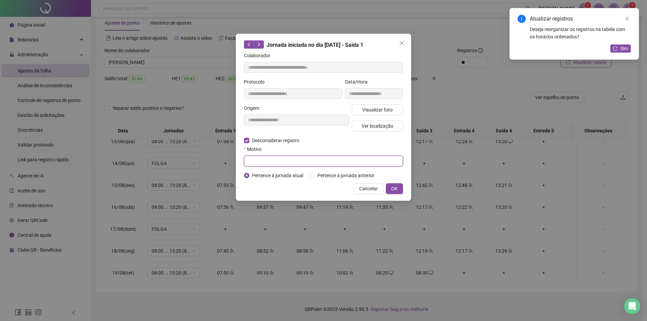
click at [316, 159] on input "text" at bounding box center [323, 161] width 159 height 11
type input "****"
click at [400, 188] on button "OK" at bounding box center [394, 188] width 17 height 11
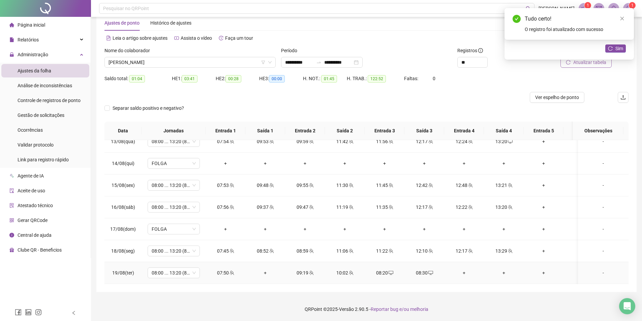
click at [268, 270] on div "+" at bounding box center [265, 272] width 29 height 7
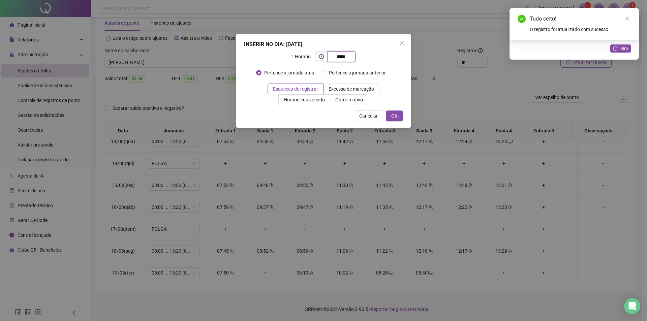
type input "*****"
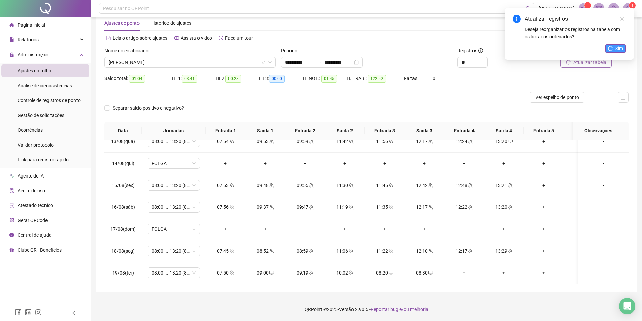
click at [613, 46] on button "Sim" at bounding box center [616, 49] width 21 height 8
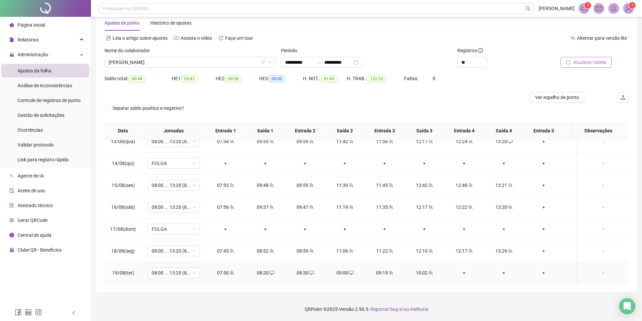
click at [460, 269] on div "+" at bounding box center [464, 272] width 29 height 7
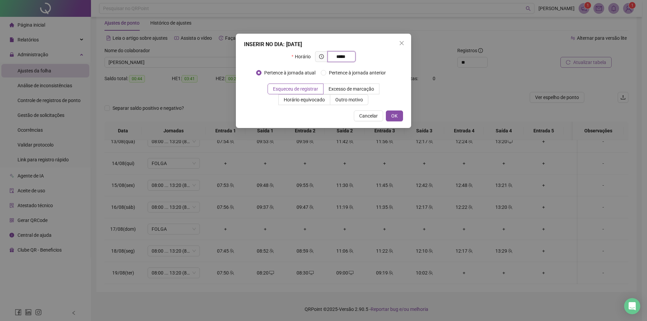
type input "*****"
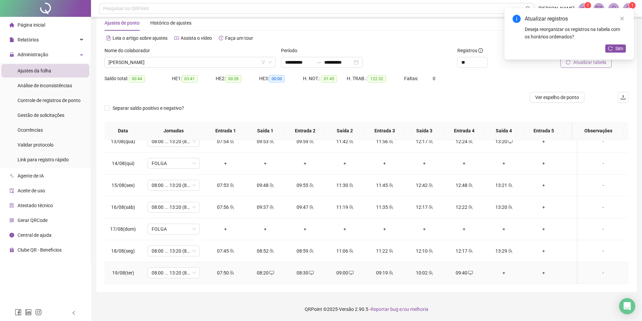
click at [507, 269] on div "+" at bounding box center [504, 272] width 29 height 7
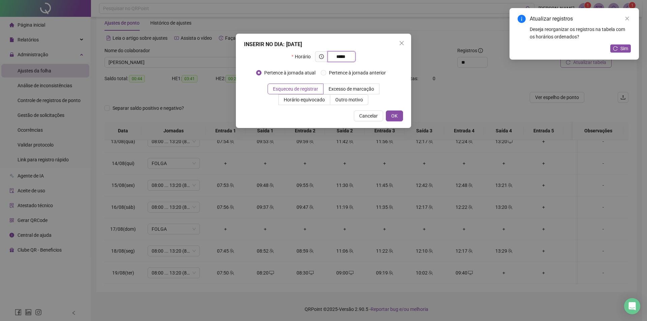
type input "*****"
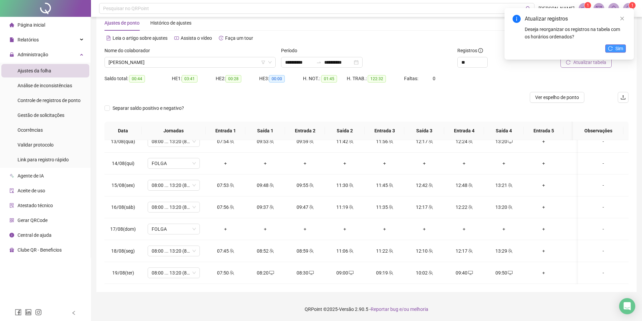
click at [611, 49] on icon "reload" at bounding box center [610, 48] width 5 height 5
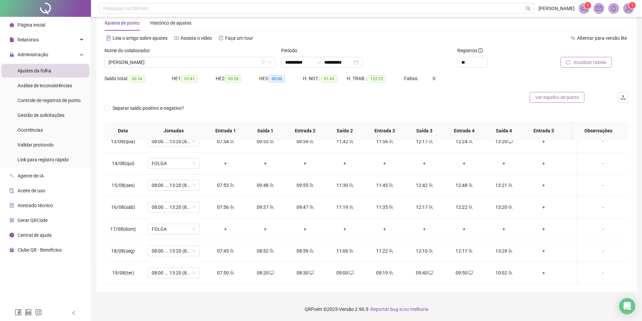
click at [545, 98] on span "Ver espelho de ponto" at bounding box center [557, 97] width 44 height 7
click at [183, 65] on span "[PERSON_NAME]" at bounding box center [190, 62] width 163 height 10
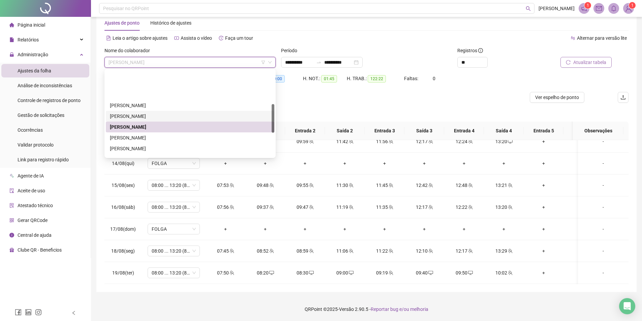
scroll to position [101, 0]
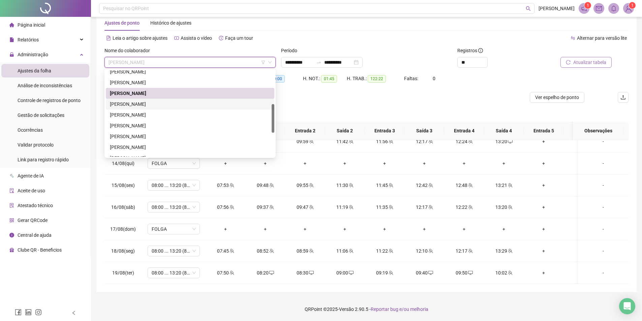
click at [156, 105] on div "[PERSON_NAME]" at bounding box center [190, 103] width 160 height 7
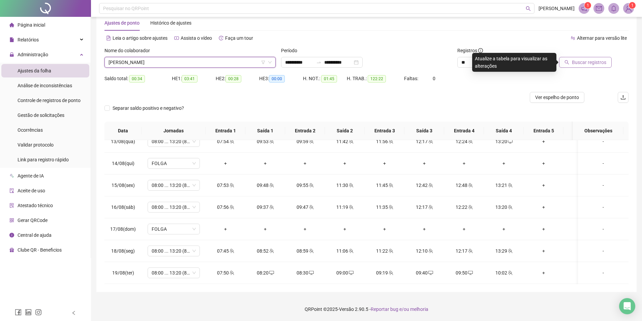
click at [576, 65] on span "Buscar registros" at bounding box center [589, 62] width 34 height 7
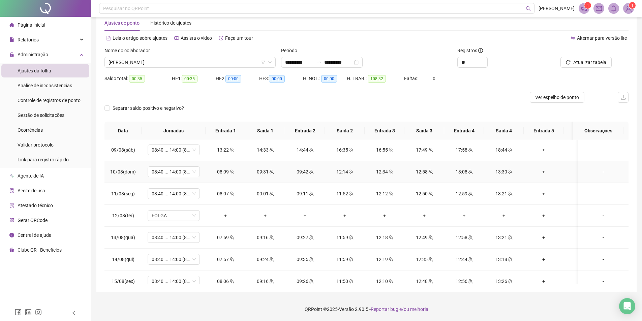
scroll to position [519, 0]
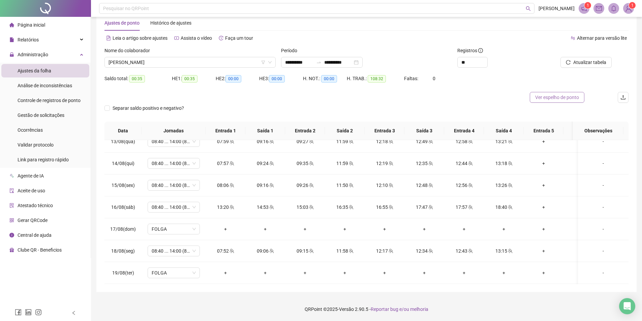
click at [551, 100] on span "Ver espelho de ponto" at bounding box center [557, 97] width 44 height 7
click at [180, 64] on span "[PERSON_NAME]" at bounding box center [190, 62] width 163 height 10
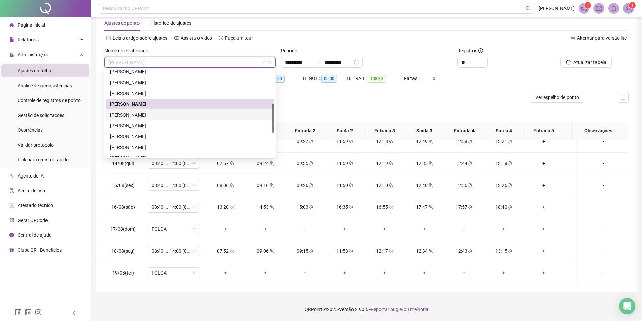
click at [150, 114] on div "[PERSON_NAME]" at bounding box center [190, 114] width 160 height 7
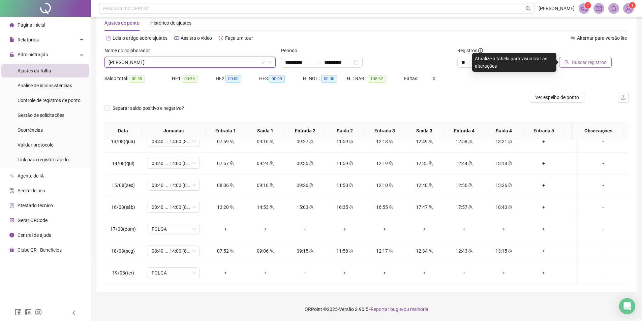
click at [594, 59] on span "Buscar registros" at bounding box center [589, 62] width 34 height 7
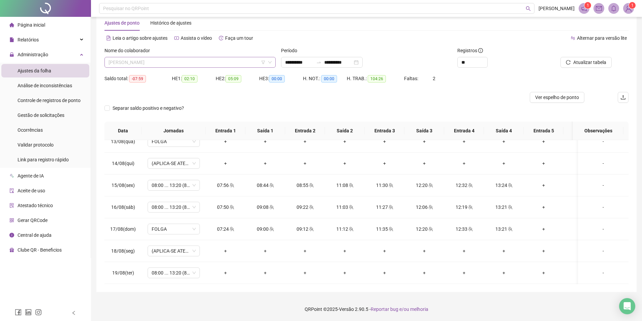
click at [152, 64] on span "[PERSON_NAME]" at bounding box center [190, 62] width 163 height 10
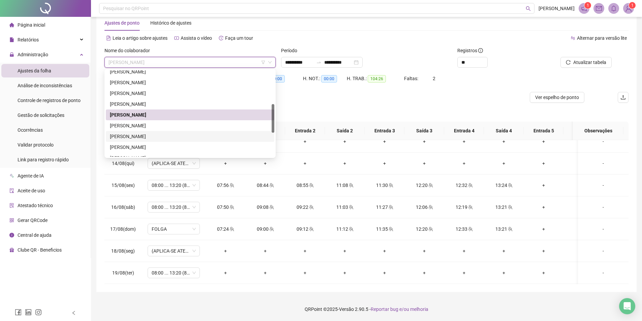
click at [145, 134] on div "[PERSON_NAME]" at bounding box center [190, 136] width 160 height 7
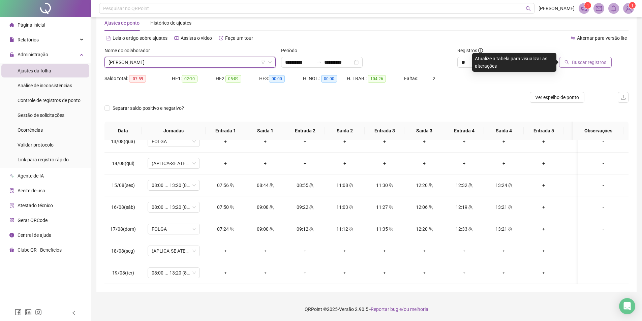
click at [576, 60] on span "Buscar registros" at bounding box center [589, 62] width 34 height 7
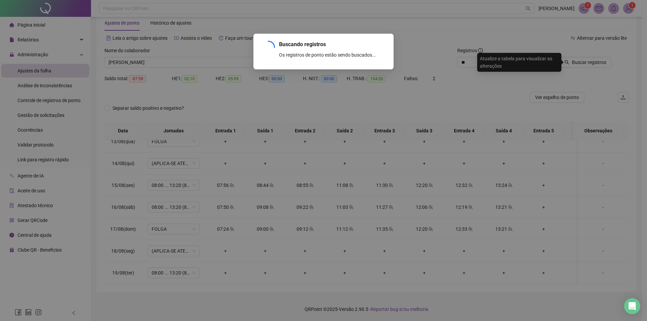
click at [164, 64] on div "Buscando registros Os registros de ponto estão sendo buscados... OK" at bounding box center [323, 160] width 647 height 321
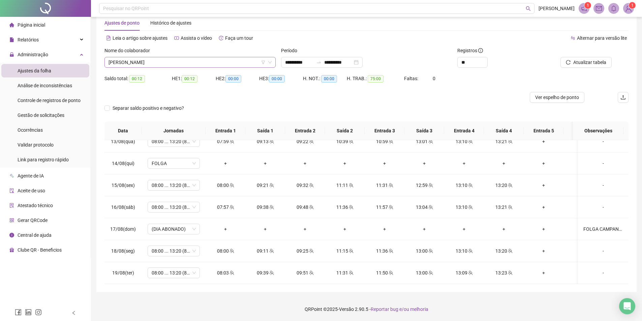
click at [168, 62] on span "[PERSON_NAME]" at bounding box center [190, 62] width 163 height 10
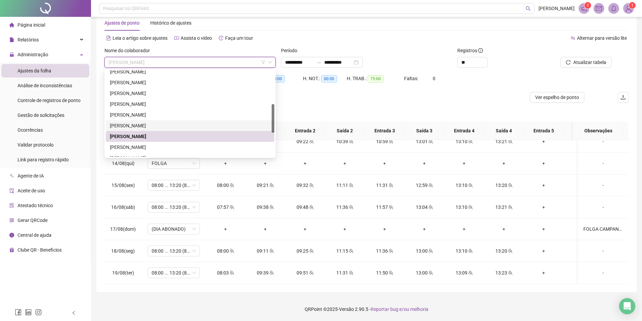
click at [170, 123] on div "[PERSON_NAME]" at bounding box center [190, 125] width 160 height 7
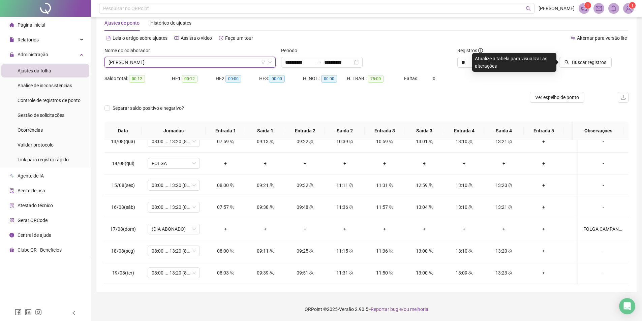
click at [569, 63] on icon "search" at bounding box center [567, 62] width 4 height 4
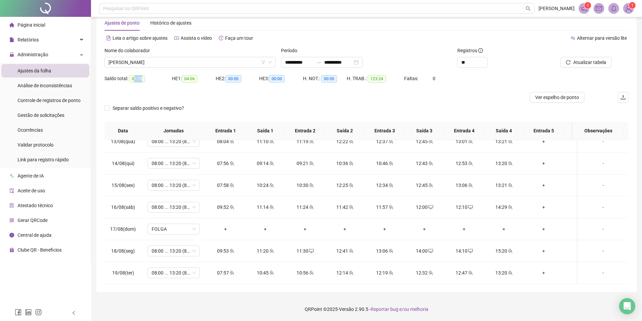
drag, startPoint x: 134, startPoint y: 81, endPoint x: 144, endPoint y: 80, distance: 10.8
click at [144, 80] on div "Saldo total: 01:15" at bounding box center [138, 79] width 67 height 8
click at [145, 83] on div "Saldo total: 01:15" at bounding box center [138, 78] width 67 height 11
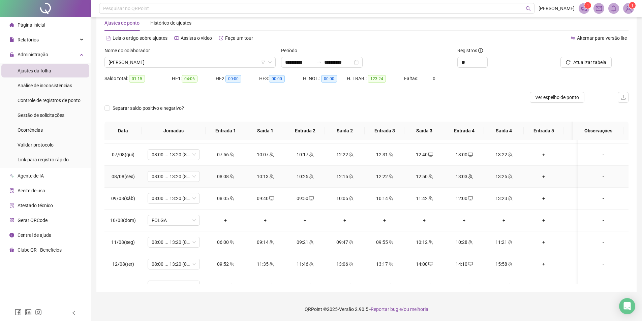
scroll to position [384, 0]
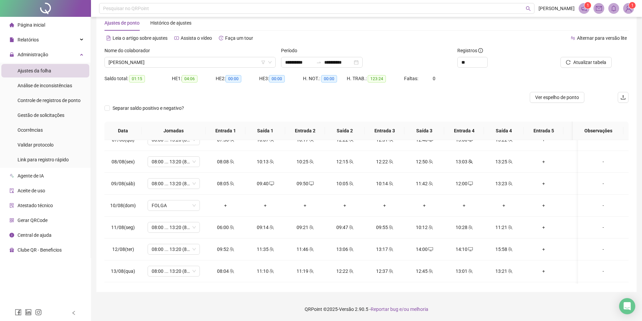
drag, startPoint x: 542, startPoint y: 102, endPoint x: 498, endPoint y: 118, distance: 46.7
click at [542, 101] on button "Ver espelho de ponto" at bounding box center [557, 97] width 55 height 11
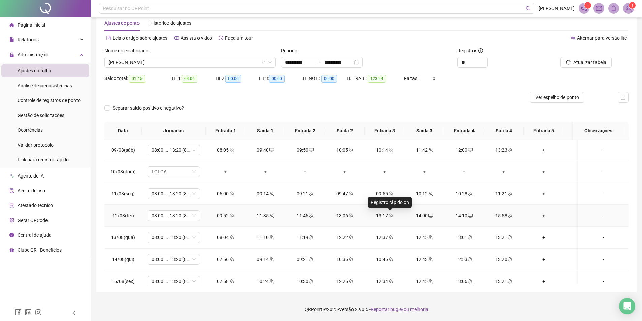
click at [388, 218] on span at bounding box center [390, 215] width 5 height 5
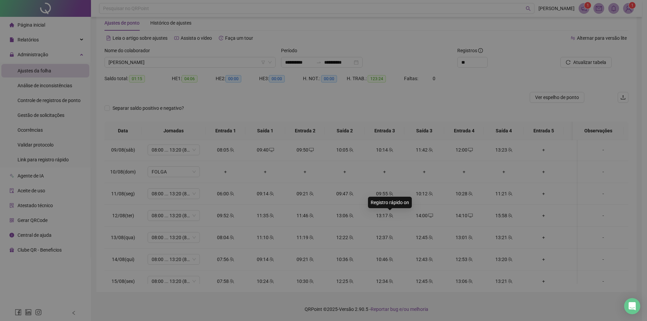
type input "**********"
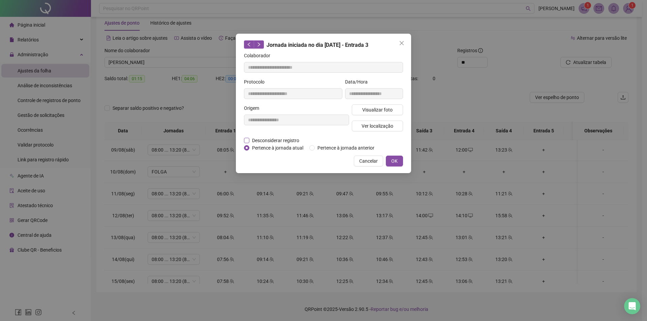
click at [262, 140] on span "Desconsiderar registro" at bounding box center [275, 140] width 53 height 7
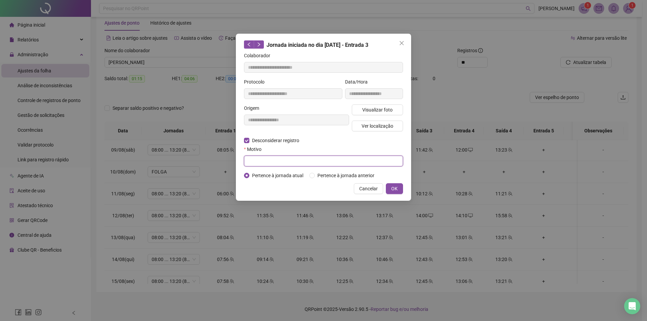
click at [268, 157] on input "text" at bounding box center [323, 161] width 159 height 11
type input "****"
click at [392, 189] on span "OK" at bounding box center [394, 188] width 6 height 7
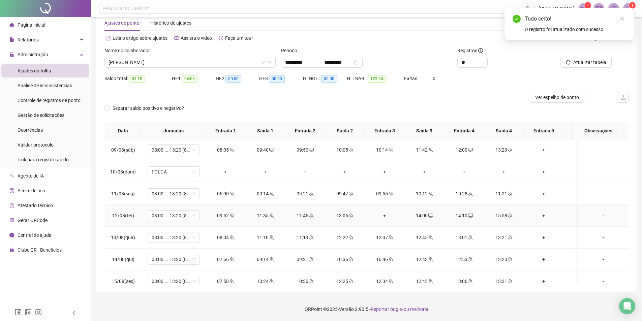
click at [381, 217] on div "+" at bounding box center [384, 215] width 29 height 7
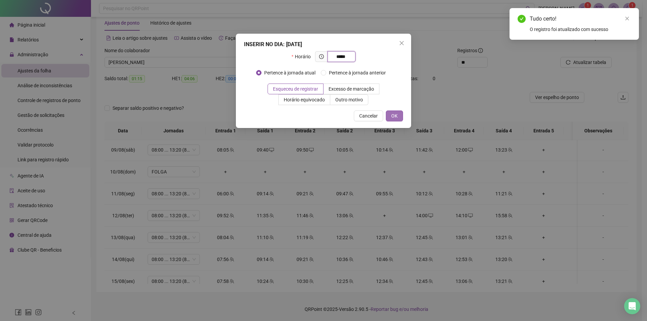
type input "*****"
click at [395, 117] on span "OK" at bounding box center [394, 115] width 6 height 7
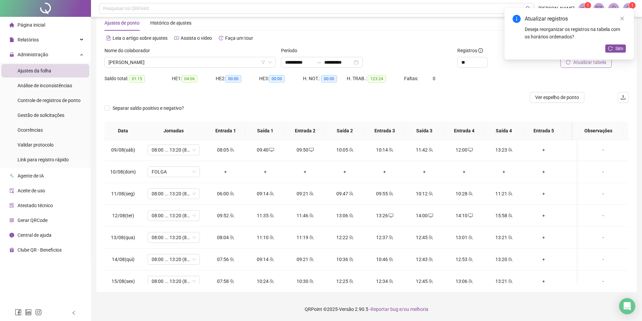
click at [584, 67] on button "Atualizar tabela" at bounding box center [586, 62] width 51 height 11
click at [557, 99] on span "Ver espelho de ponto" at bounding box center [557, 97] width 44 height 7
click at [192, 57] on div "[PERSON_NAME]" at bounding box center [190, 62] width 171 height 11
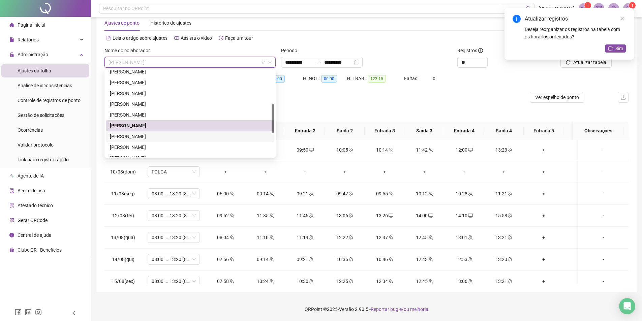
click at [182, 133] on div "[PERSON_NAME]" at bounding box center [190, 136] width 169 height 11
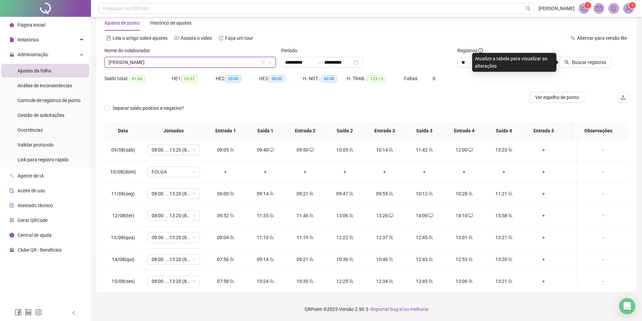
click at [590, 56] on div at bounding box center [579, 52] width 66 height 10
click at [591, 59] on span "Buscar registros" at bounding box center [589, 62] width 34 height 7
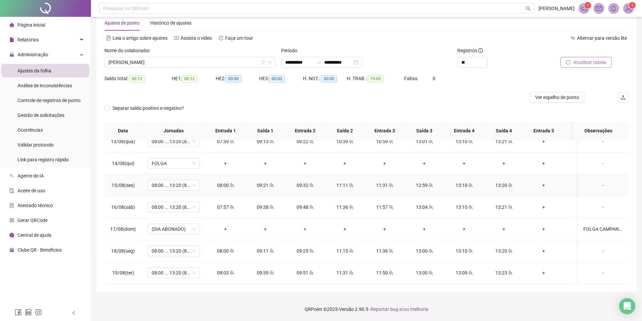
scroll to position [519, 0]
click at [550, 95] on span "Ver espelho de ponto" at bounding box center [557, 97] width 44 height 7
click at [187, 68] on div "Nome do colaborador [PERSON_NAME]" at bounding box center [190, 60] width 177 height 26
click at [185, 64] on span "[PERSON_NAME]" at bounding box center [190, 62] width 163 height 10
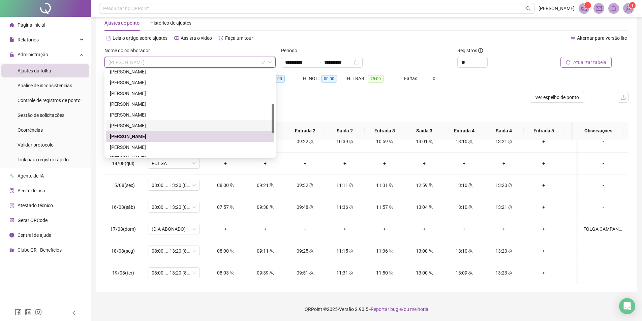
scroll to position [135, 0]
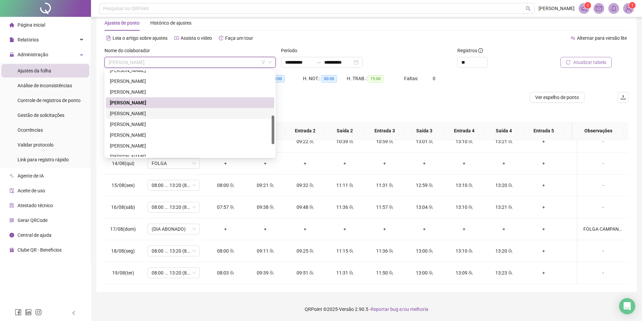
click at [158, 115] on div "[PERSON_NAME]" at bounding box center [190, 113] width 160 height 7
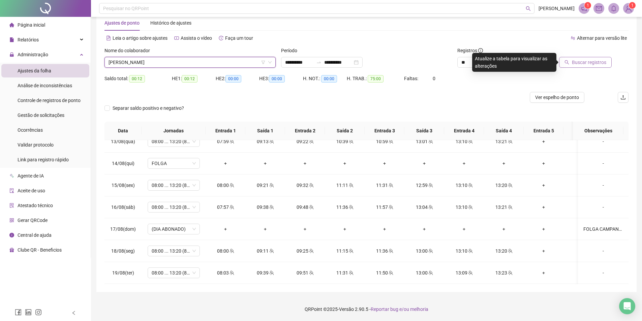
click at [598, 65] on span "Buscar registros" at bounding box center [589, 62] width 34 height 7
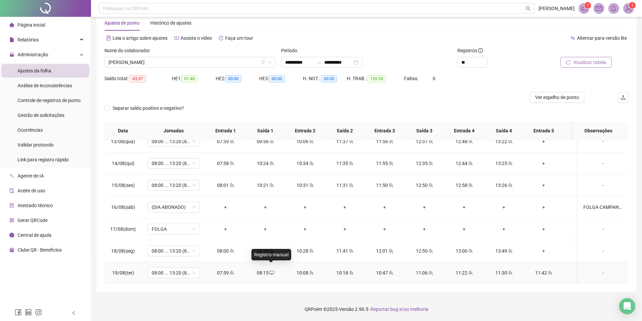
click at [272, 271] on icon "desktop" at bounding box center [271, 273] width 5 height 5
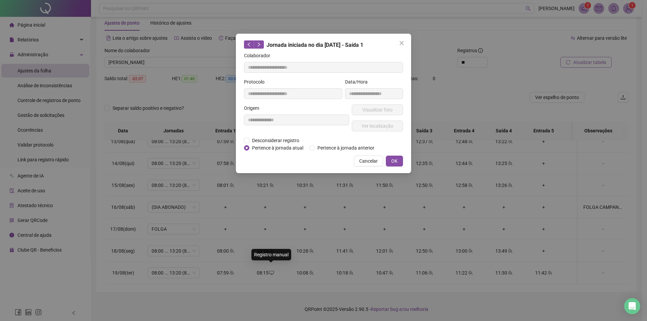
type input "**********"
click at [263, 140] on span "Desconsiderar registro" at bounding box center [275, 140] width 53 height 7
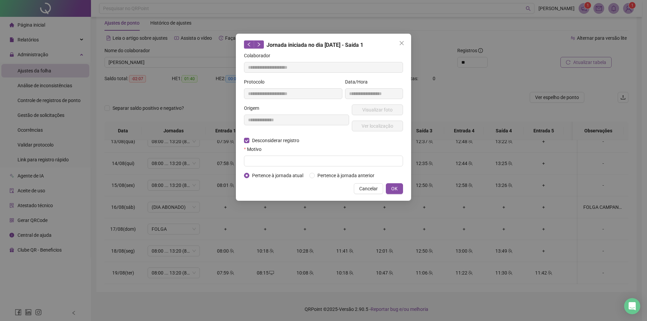
click at [271, 154] on div "Motivo" at bounding box center [323, 151] width 159 height 10
click at [278, 168] on form "**********" at bounding box center [323, 115] width 159 height 127
click at [276, 163] on input "text" at bounding box center [323, 161] width 159 height 11
type input "****"
click at [390, 185] on button "OK" at bounding box center [394, 188] width 17 height 11
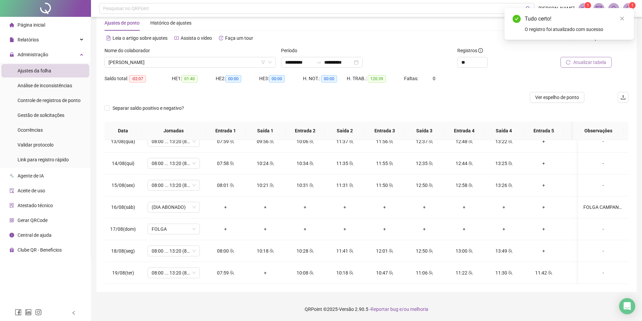
click at [580, 57] on button "Atualizar tabela" at bounding box center [586, 62] width 51 height 11
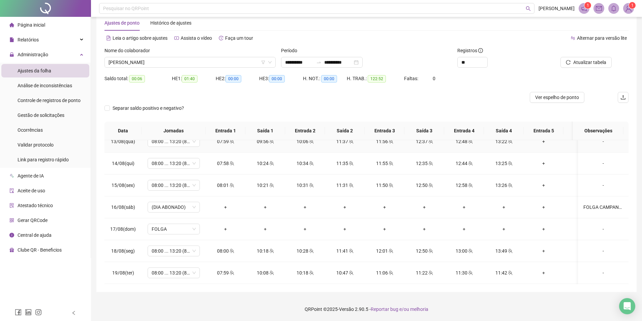
scroll to position [519, 0]
click at [543, 101] on button "Ver espelho de ponto" at bounding box center [557, 97] width 55 height 11
click at [216, 269] on div "07:59" at bounding box center [225, 272] width 29 height 7
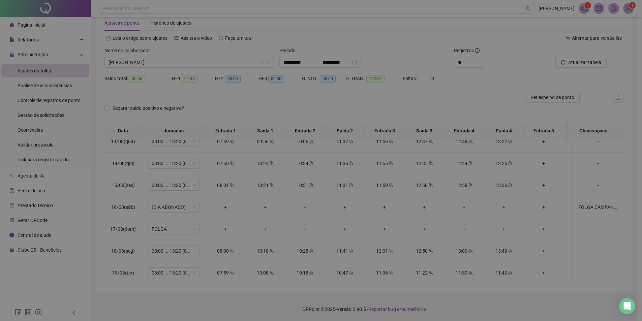
type input "**********"
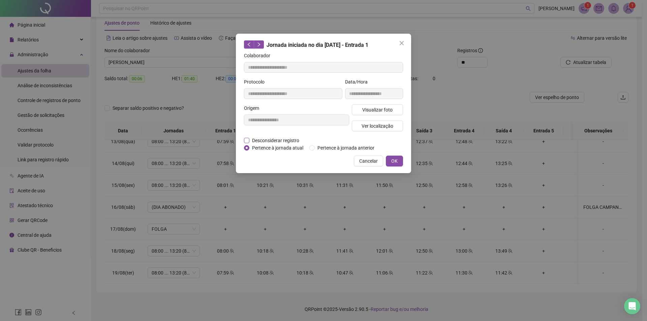
click at [272, 137] on span "Desconsiderar registro" at bounding box center [275, 140] width 53 height 7
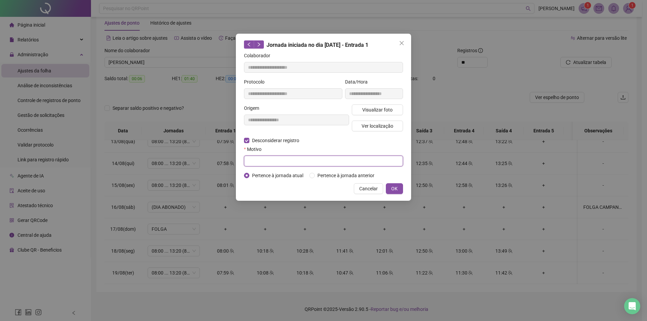
click at [267, 156] on input "text" at bounding box center [323, 161] width 159 height 11
type input "****"
click at [376, 191] on span "Cancelar" at bounding box center [368, 188] width 19 height 7
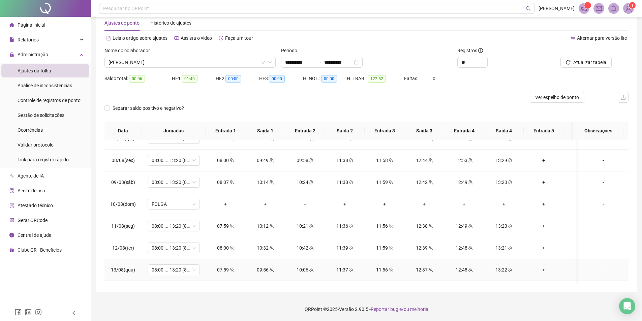
scroll to position [384, 0]
click at [156, 65] on span "[PERSON_NAME]" at bounding box center [190, 62] width 163 height 10
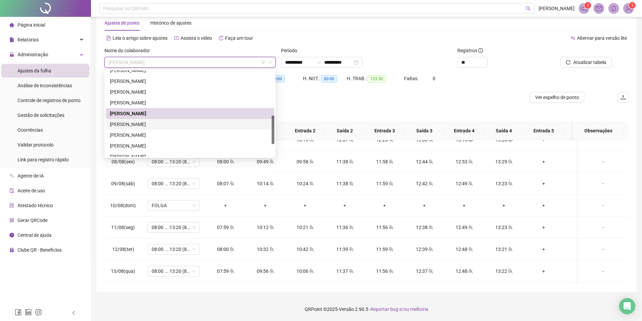
click at [152, 121] on div "[PERSON_NAME]" at bounding box center [190, 124] width 160 height 7
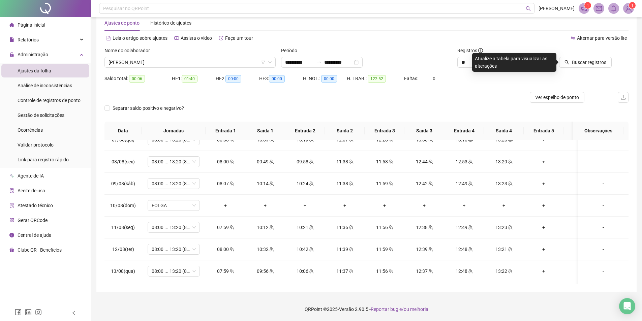
drag, startPoint x: 573, startPoint y: 62, endPoint x: 556, endPoint y: 65, distance: 17.4
click at [573, 63] on button "Buscar registros" at bounding box center [585, 62] width 53 height 11
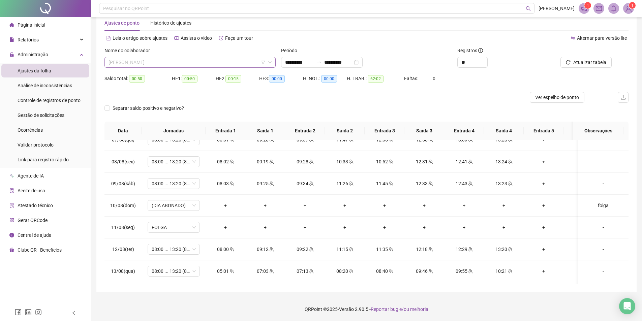
click at [141, 65] on span "[PERSON_NAME]" at bounding box center [190, 62] width 163 height 10
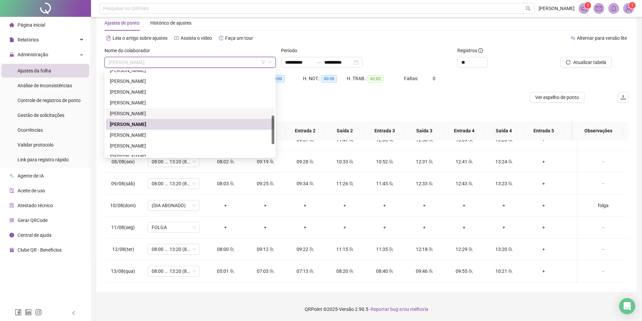
click at [138, 112] on div "[PERSON_NAME]" at bounding box center [190, 113] width 160 height 7
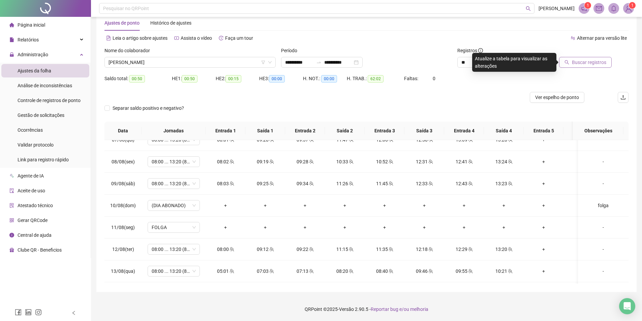
click at [572, 59] on button "Buscar registros" at bounding box center [585, 62] width 53 height 11
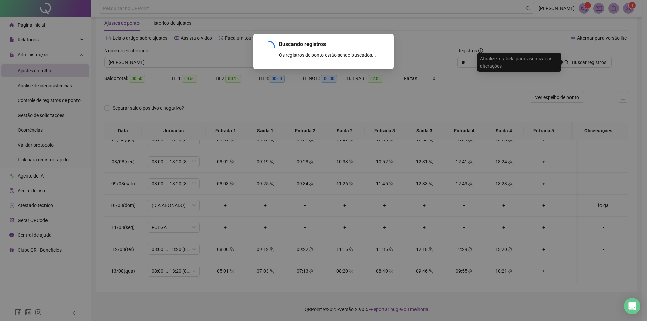
click at [573, 62] on div "Buscando registros Os registros de ponto estão sendo buscados... OK" at bounding box center [323, 160] width 647 height 321
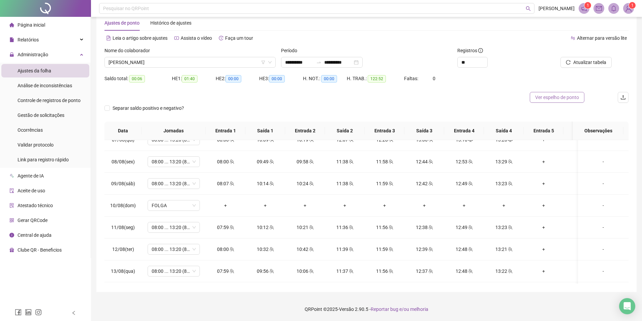
click at [562, 102] on button "Ver espelho de ponto" at bounding box center [557, 97] width 55 height 11
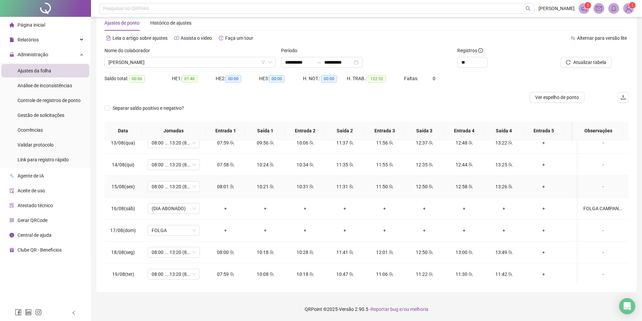
scroll to position [519, 0]
click at [508, 271] on icon "team" at bounding box center [510, 273] width 5 height 5
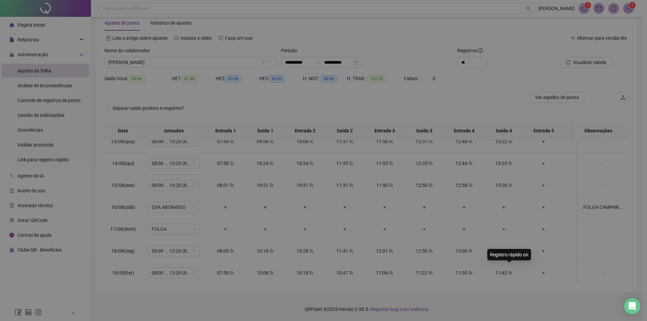
type input "**********"
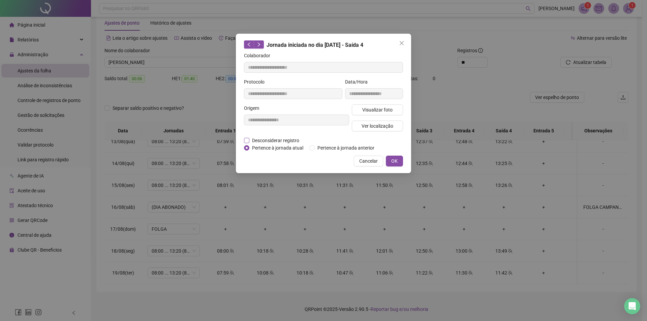
click at [283, 141] on span "Desconsiderar registro" at bounding box center [275, 140] width 53 height 7
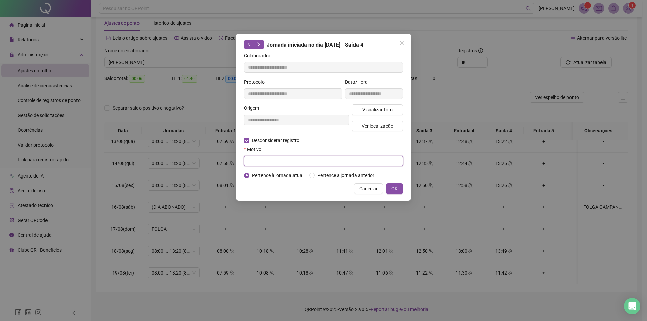
click at [277, 160] on input "text" at bounding box center [323, 161] width 159 height 11
type input "****"
click at [395, 194] on button "OK" at bounding box center [394, 188] width 17 height 11
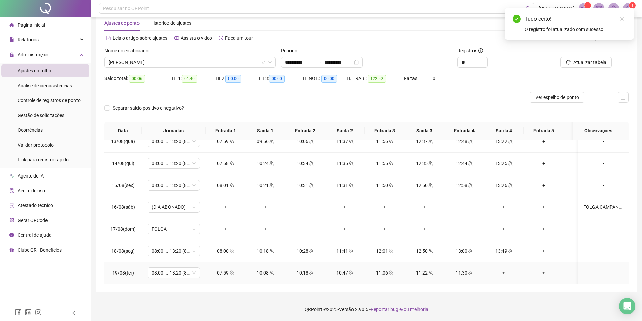
click at [504, 269] on div "+" at bounding box center [504, 272] width 29 height 7
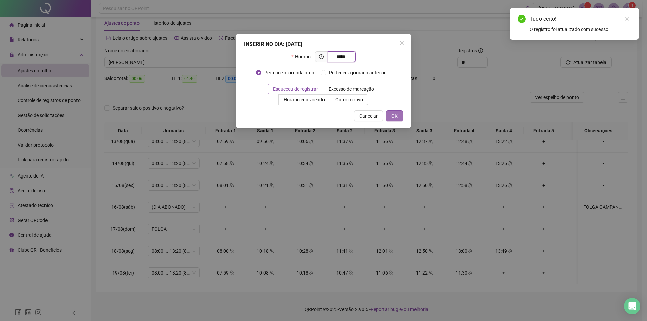
type input "*****"
click at [396, 118] on span "OK" at bounding box center [394, 115] width 6 height 7
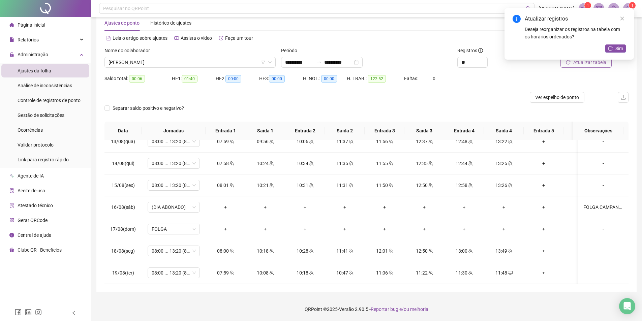
click at [590, 68] on div "Atualizar tabela" at bounding box center [587, 60] width 88 height 26
click at [590, 60] on div "Atualizar registros Deseja reorganizar os registros na tabela com os horários o…" at bounding box center [569, 34] width 129 height 52
click at [589, 66] on span "Atualizar tabela" at bounding box center [589, 62] width 33 height 7
click at [506, 269] on div "11:48" at bounding box center [504, 272] width 29 height 7
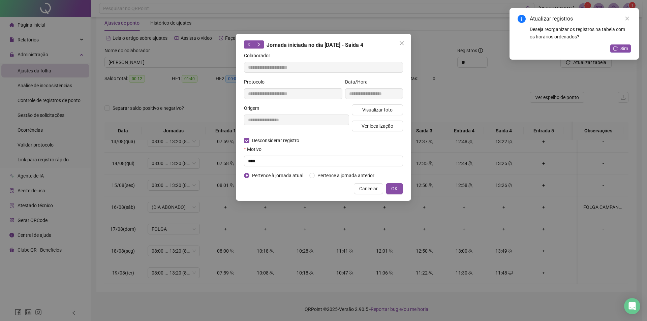
type input "**********"
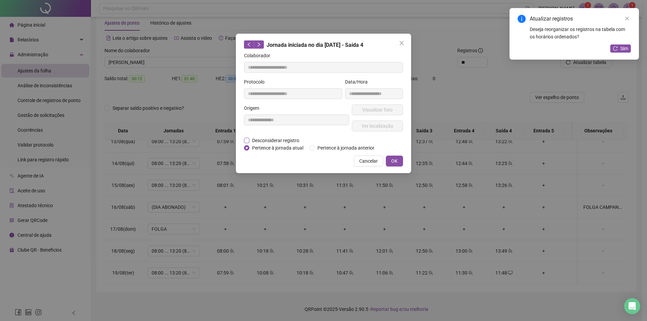
click at [276, 142] on span "Desconsiderar registro" at bounding box center [275, 140] width 53 height 7
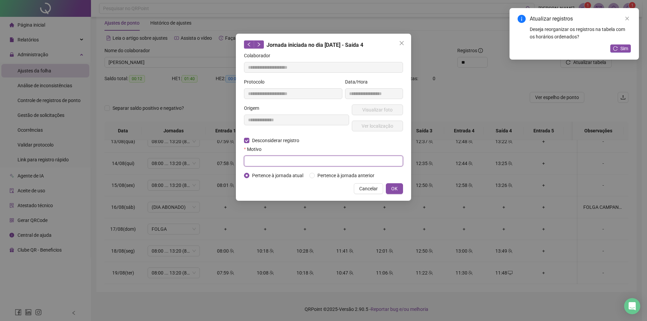
click at [302, 164] on input "text" at bounding box center [323, 161] width 159 height 11
type input "****"
click at [389, 187] on button "OK" at bounding box center [394, 188] width 17 height 11
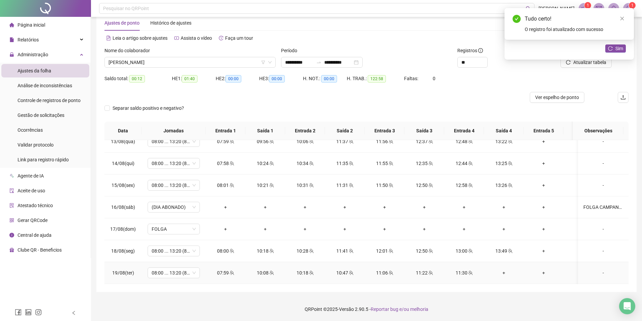
click at [505, 270] on div "+" at bounding box center [504, 272] width 29 height 7
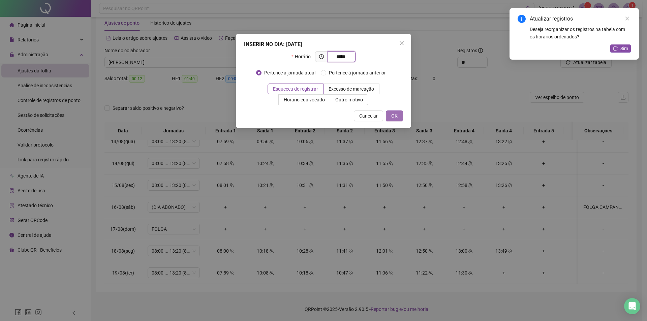
type input "*****"
click at [391, 114] on button "OK" at bounding box center [394, 116] width 17 height 11
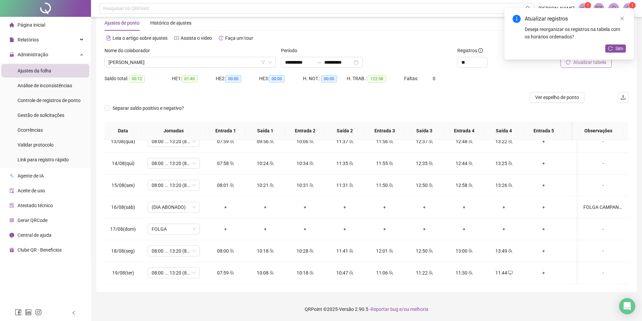
click at [575, 67] on button "Atualizar tabela" at bounding box center [586, 62] width 51 height 11
click at [508, 271] on icon "desktop" at bounding box center [510, 273] width 5 height 5
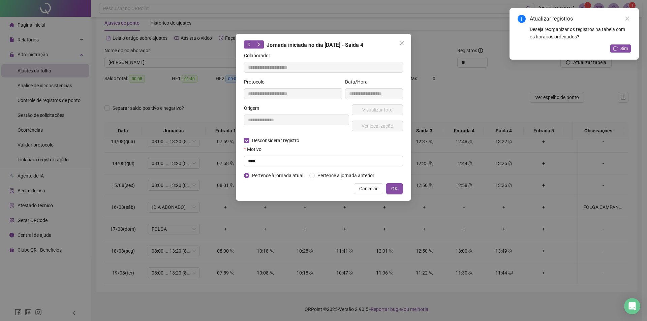
type input "**********"
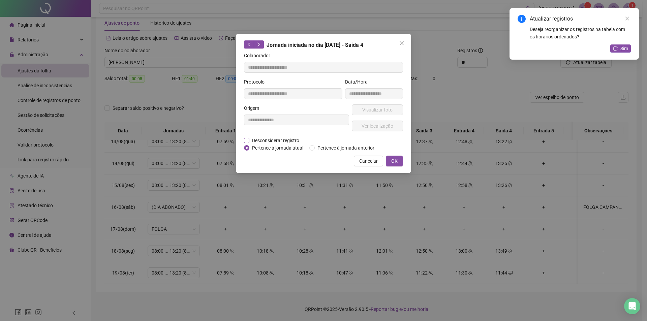
click at [289, 142] on span "Desconsiderar registro" at bounding box center [275, 140] width 53 height 7
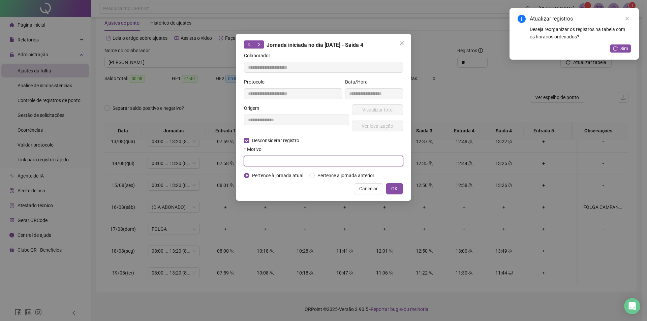
click at [276, 161] on input "text" at bounding box center [323, 161] width 159 height 11
type input "****"
click at [396, 186] on span "OK" at bounding box center [394, 188] width 6 height 7
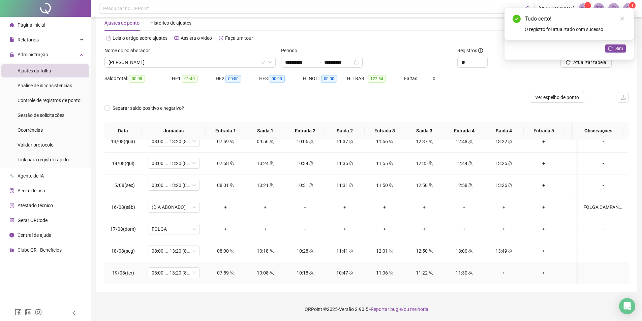
click at [501, 269] on div "+" at bounding box center [504, 272] width 29 height 7
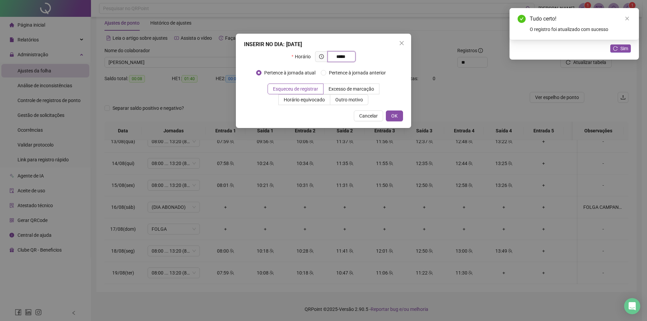
type input "*****"
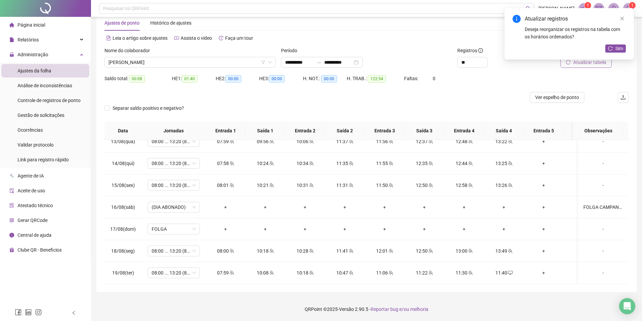
click at [597, 67] on button "Atualizar tabela" at bounding box center [586, 62] width 51 height 11
drag, startPoint x: 623, startPoint y: 20, endPoint x: 620, endPoint y: 28, distance: 9.2
click at [622, 20] on icon "close" at bounding box center [622, 18] width 5 height 5
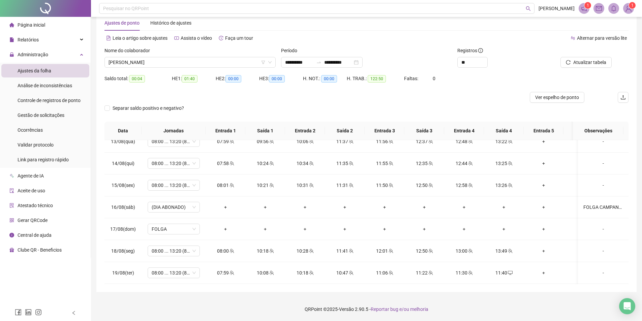
click at [539, 98] on span "Ver espelho de ponto" at bounding box center [557, 97] width 44 height 7
click at [183, 58] on span "[PERSON_NAME]" at bounding box center [190, 62] width 163 height 10
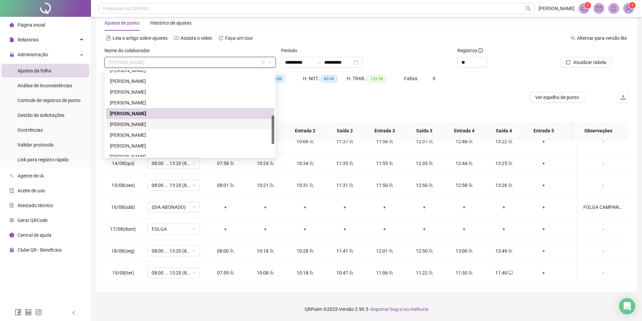
click at [149, 125] on div "[PERSON_NAME]" at bounding box center [190, 124] width 160 height 7
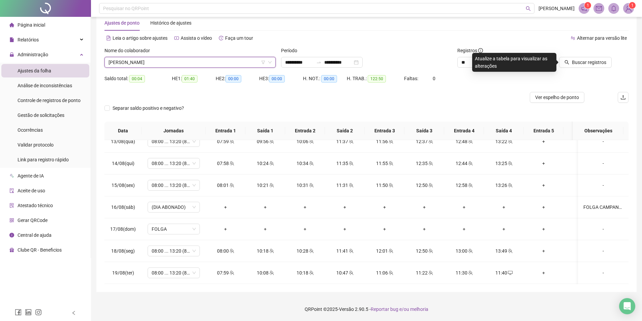
click at [228, 64] on span "[PERSON_NAME]" at bounding box center [190, 62] width 163 height 10
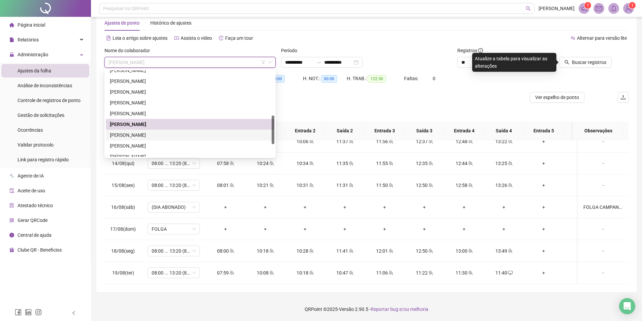
click at [147, 137] on div "[PERSON_NAME]" at bounding box center [190, 134] width 160 height 7
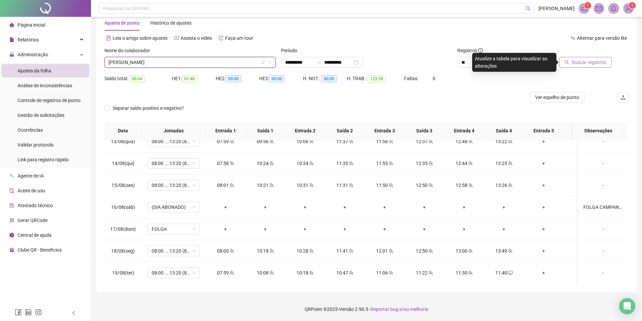
click at [569, 63] on icon "search" at bounding box center [567, 62] width 5 height 5
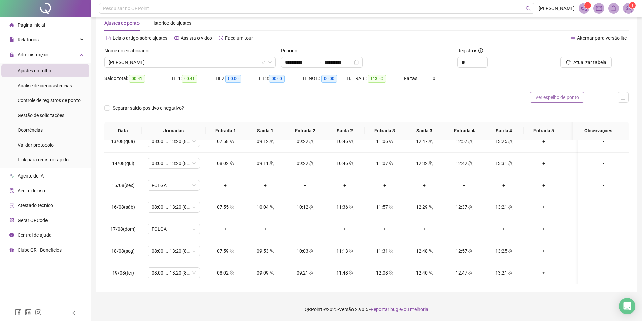
click at [553, 98] on span "Ver espelho de ponto" at bounding box center [557, 97] width 44 height 7
click at [151, 63] on span "[PERSON_NAME]" at bounding box center [190, 62] width 163 height 10
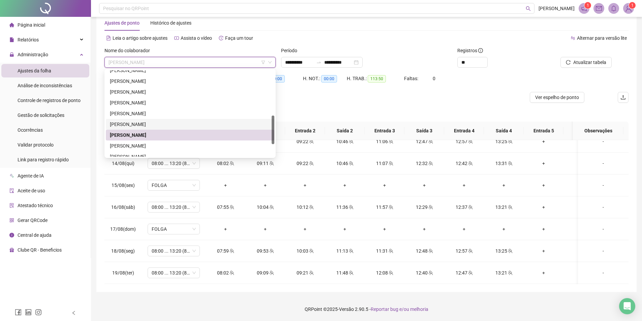
scroll to position [173, 0]
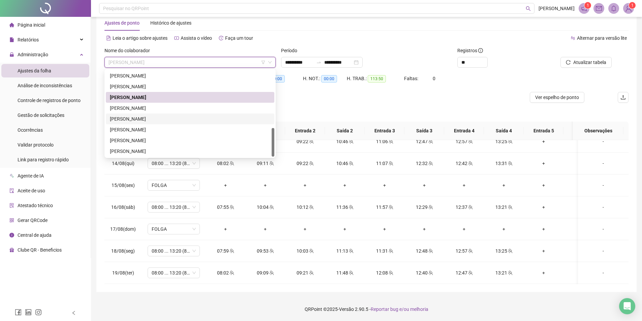
click at [131, 118] on div "[PERSON_NAME]" at bounding box center [190, 118] width 160 height 7
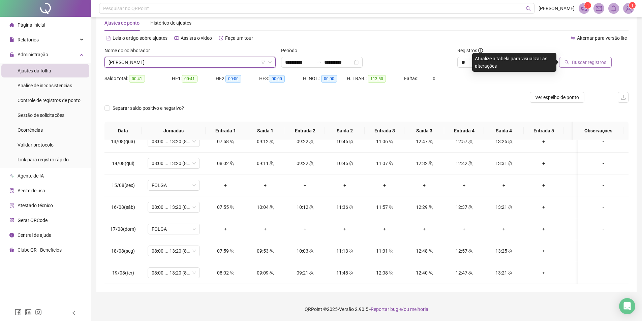
click at [584, 60] on span "Buscar registros" at bounding box center [589, 62] width 34 height 7
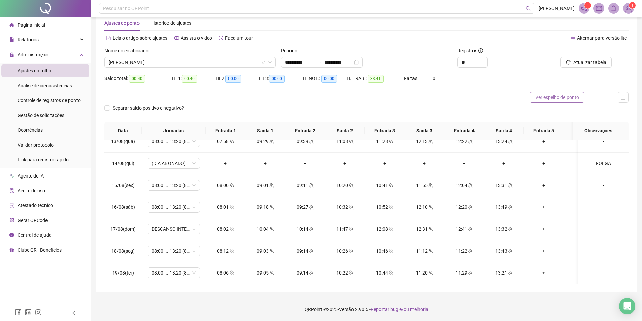
click at [532, 99] on button "Ver espelho de ponto" at bounding box center [557, 97] width 55 height 11
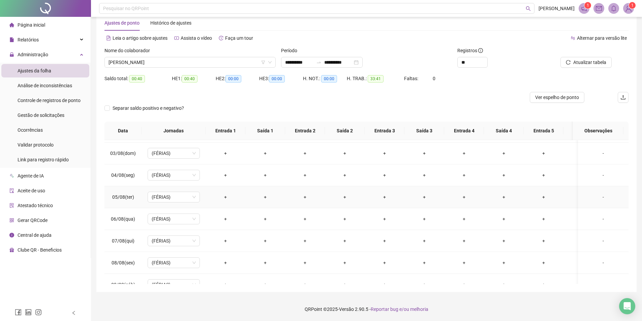
scroll to position [181, 0]
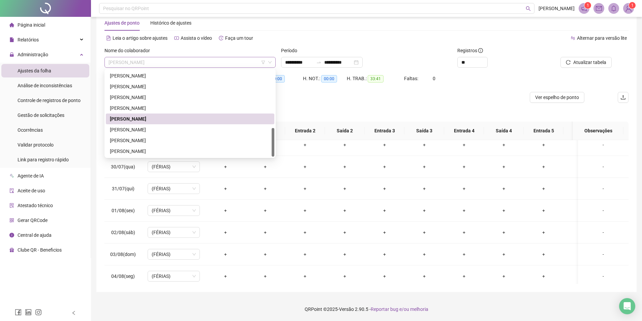
click at [182, 63] on span "[PERSON_NAME]" at bounding box center [190, 62] width 163 height 10
click at [168, 131] on div "[PERSON_NAME]" at bounding box center [190, 129] width 160 height 7
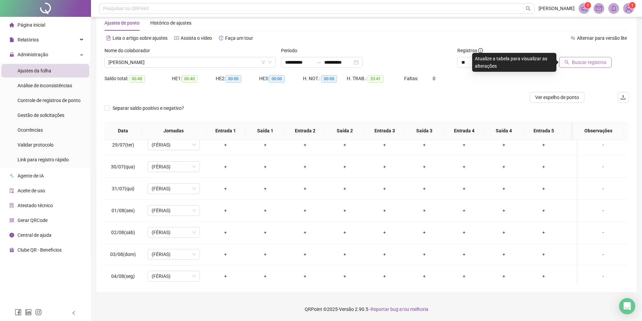
click at [577, 64] on span "Buscar registros" at bounding box center [589, 62] width 34 height 7
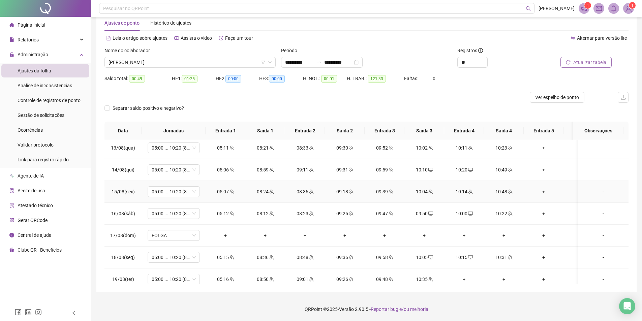
scroll to position [519, 0]
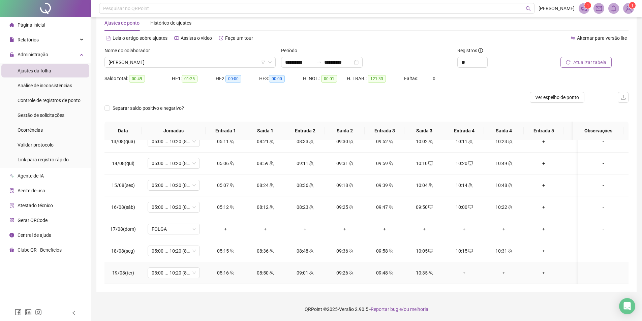
click at [461, 270] on div "+" at bounding box center [464, 272] width 29 height 7
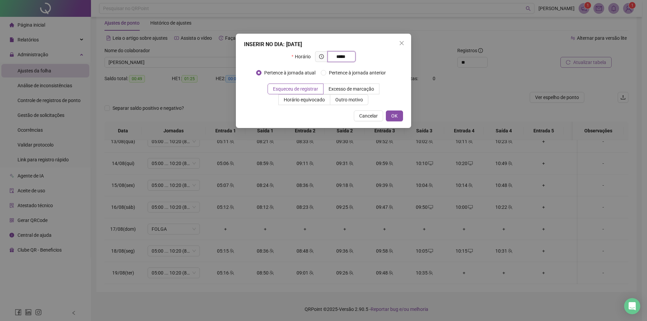
type input "*****"
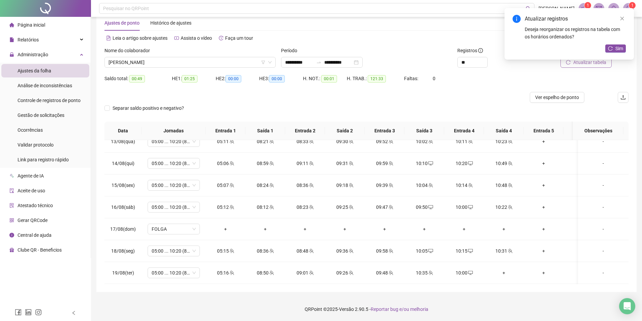
click at [505, 269] on div "+" at bounding box center [504, 272] width 29 height 7
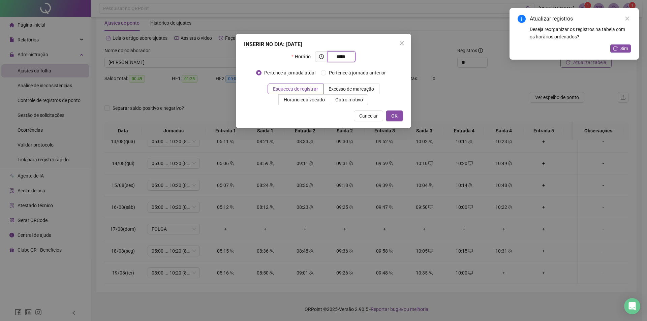
type input "*****"
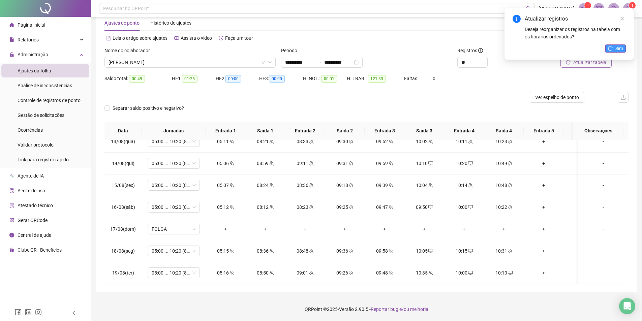
click at [609, 46] on icon "reload" at bounding box center [610, 48] width 5 height 5
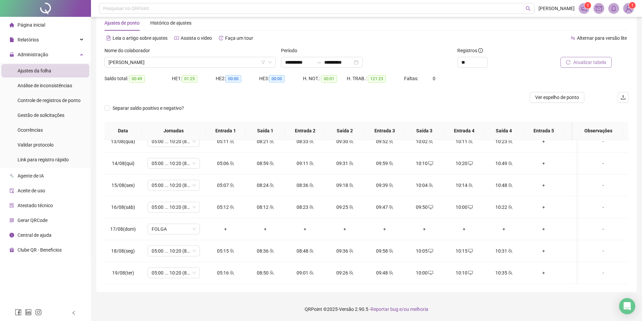
click at [605, 64] on span "Atualizar tabela" at bounding box center [589, 62] width 33 height 7
click at [542, 99] on span "Ver espelho de ponto" at bounding box center [557, 97] width 44 height 7
click at [199, 99] on div at bounding box center [301, 97] width 393 height 11
click at [135, 62] on span "[PERSON_NAME]" at bounding box center [190, 62] width 163 height 10
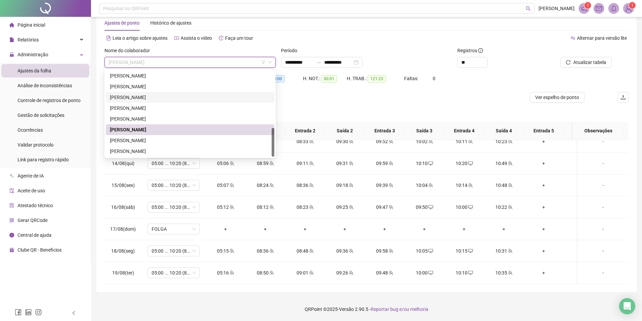
drag, startPoint x: 387, startPoint y: 93, endPoint x: 438, endPoint y: 102, distance: 52.0
click at [388, 93] on div at bounding box center [301, 97] width 393 height 11
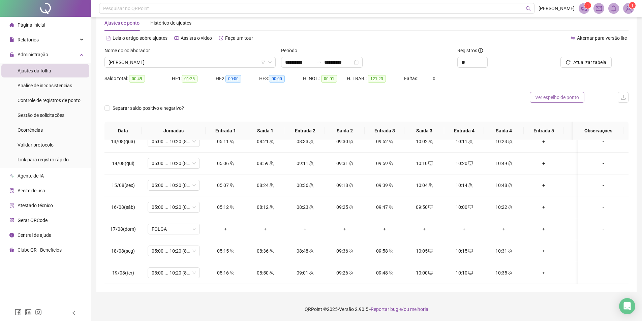
click at [576, 100] on span "Ver espelho de ponto" at bounding box center [557, 97] width 44 height 7
click at [204, 71] on div "Nome do colaborador [PERSON_NAME]" at bounding box center [190, 60] width 177 height 26
click at [204, 67] on span "[PERSON_NAME]" at bounding box center [190, 62] width 163 height 10
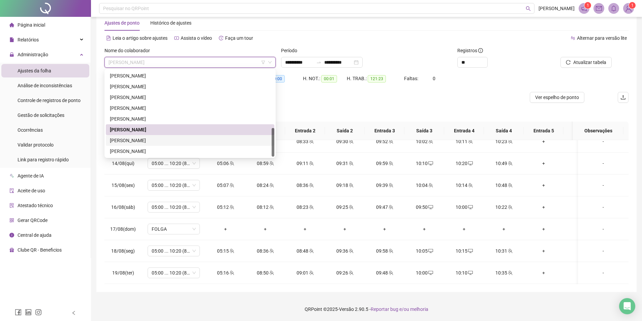
click at [176, 140] on div "[PERSON_NAME]" at bounding box center [190, 140] width 160 height 7
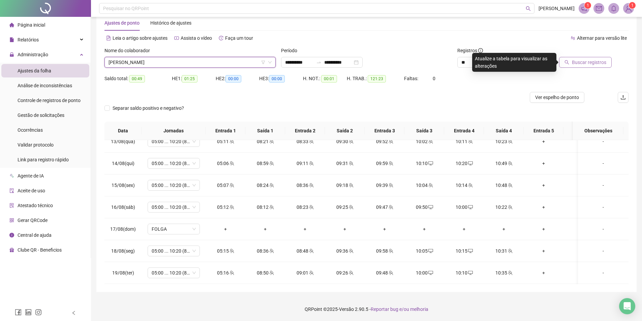
click at [604, 60] on span "Buscar registros" at bounding box center [589, 62] width 34 height 7
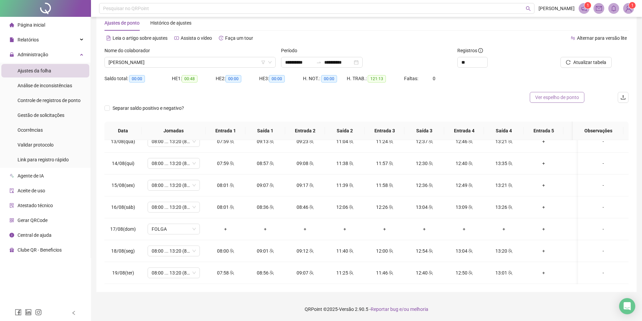
click at [565, 97] on span "Ver espelho de ponto" at bounding box center [557, 97] width 44 height 7
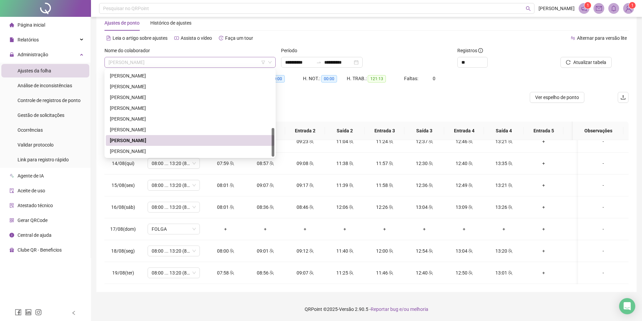
click at [185, 61] on span "[PERSON_NAME]" at bounding box center [190, 62] width 163 height 10
click at [155, 148] on div "[PERSON_NAME]" at bounding box center [190, 151] width 160 height 7
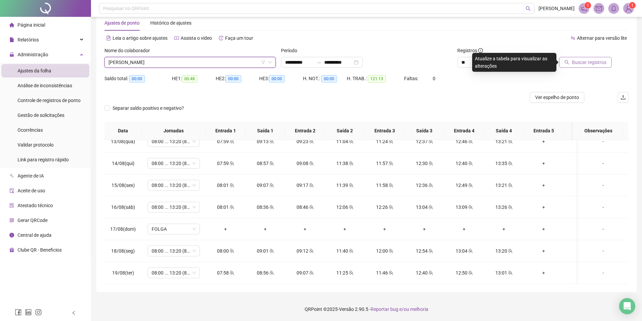
click at [586, 62] on span "Buscar registros" at bounding box center [589, 62] width 34 height 7
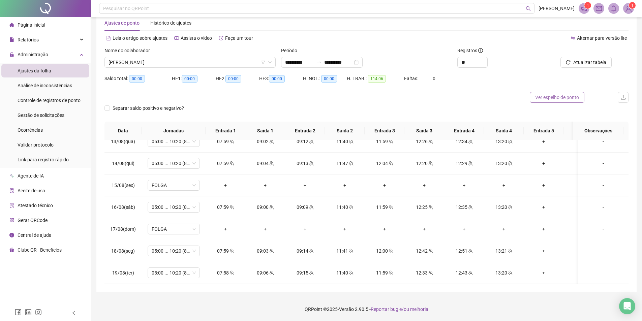
click at [568, 96] on span "Ver espelho de ponto" at bounding box center [557, 97] width 44 height 7
click at [203, 61] on span "[PERSON_NAME]" at bounding box center [190, 62] width 163 height 10
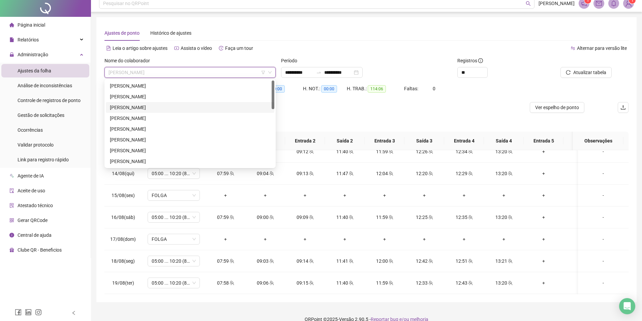
scroll to position [0, 0]
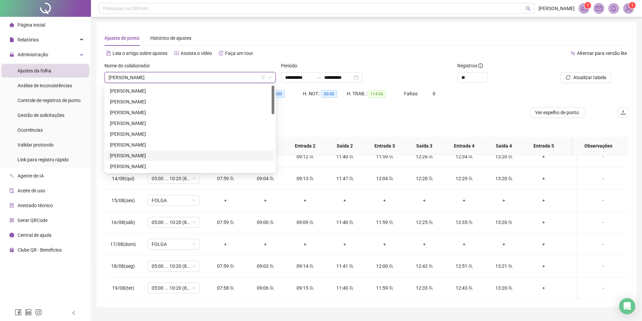
click at [328, 110] on div at bounding box center [301, 112] width 393 height 11
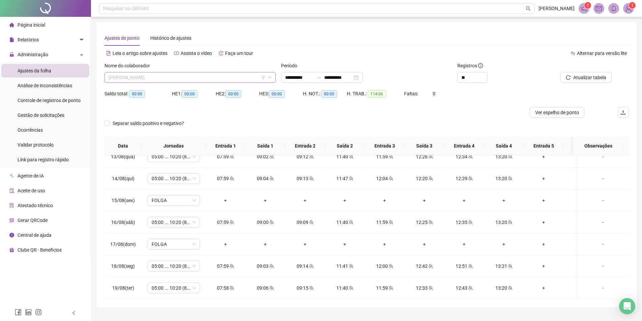
click at [187, 80] on span "[PERSON_NAME]" at bounding box center [190, 77] width 163 height 10
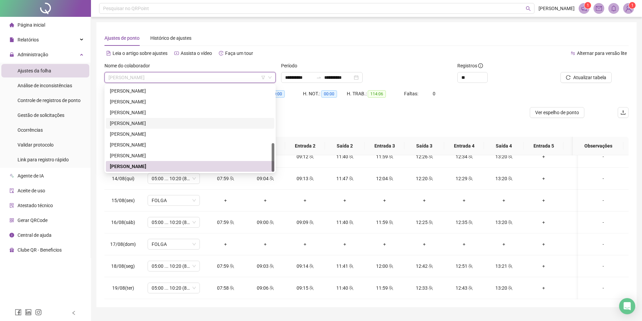
scroll to position [139, 0]
click at [130, 126] on div "[PERSON_NAME]" at bounding box center [190, 124] width 160 height 7
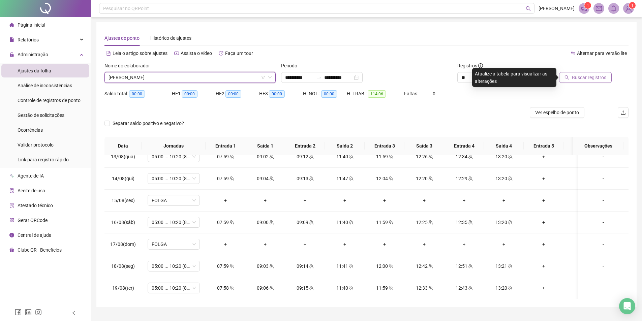
click at [589, 79] on span "Buscar registros" at bounding box center [589, 77] width 34 height 7
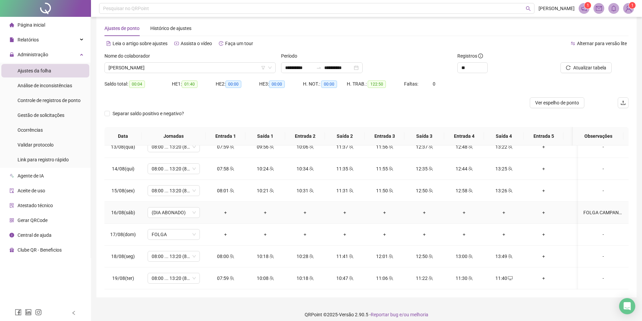
scroll to position [15, 0]
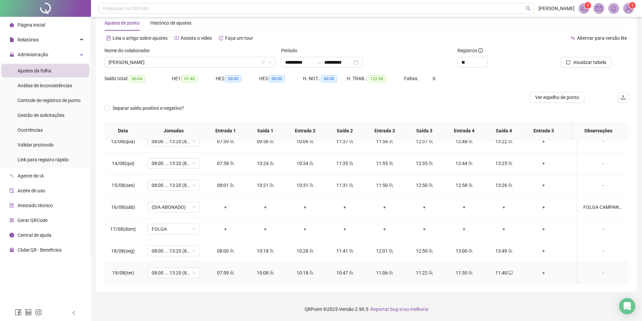
click at [507, 271] on span "desktop" at bounding box center [509, 273] width 5 height 5
type input "**********"
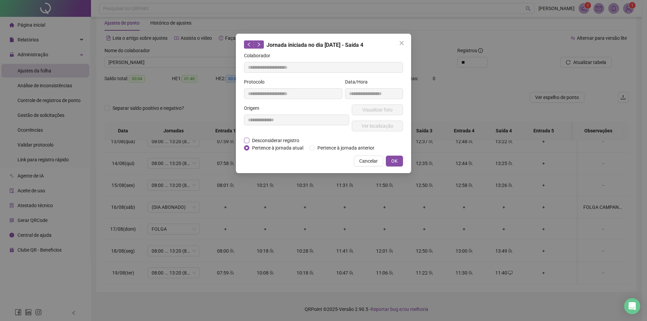
click at [292, 141] on span "Desconsiderar registro" at bounding box center [275, 140] width 53 height 7
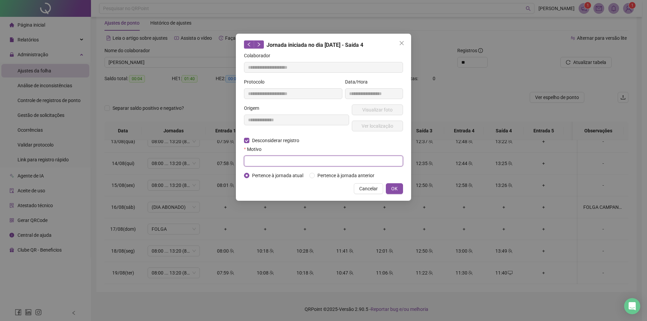
click at [284, 165] on input "text" at bounding box center [323, 161] width 159 height 11
type input "****"
click at [391, 189] on button "OK" at bounding box center [394, 188] width 17 height 11
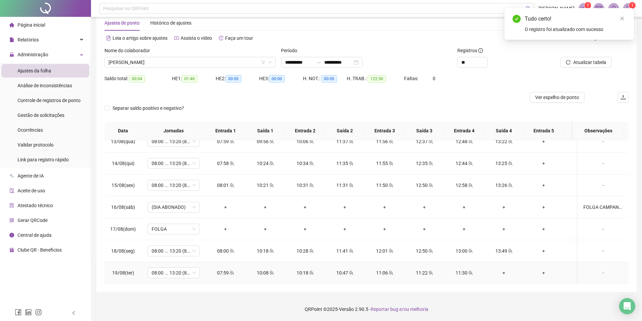
click at [506, 269] on div "+" at bounding box center [504, 272] width 29 height 7
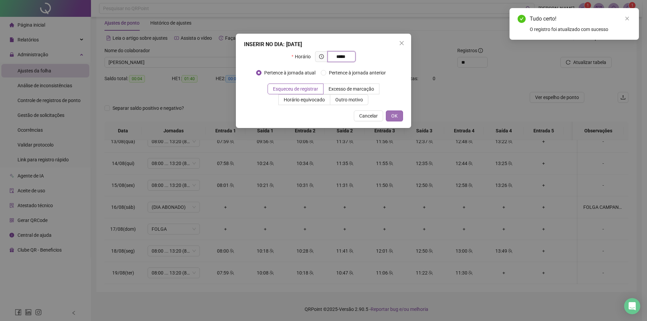
type input "*****"
click at [399, 118] on button "OK" at bounding box center [394, 116] width 17 height 11
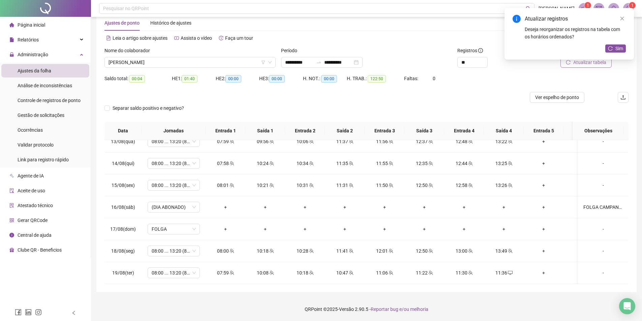
click at [605, 65] on span "Atualizar tabela" at bounding box center [589, 62] width 33 height 7
click at [622, 19] on icon "close" at bounding box center [623, 19] width 4 height 4
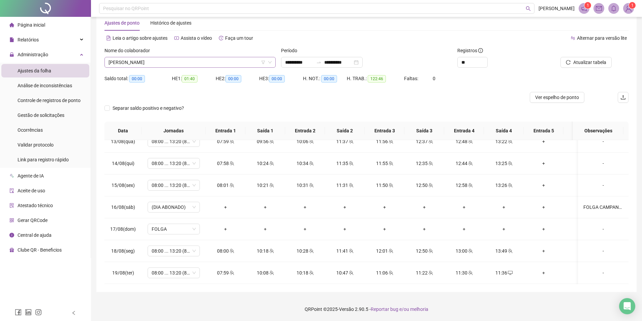
click at [144, 61] on span "[PERSON_NAME]" at bounding box center [190, 62] width 163 height 10
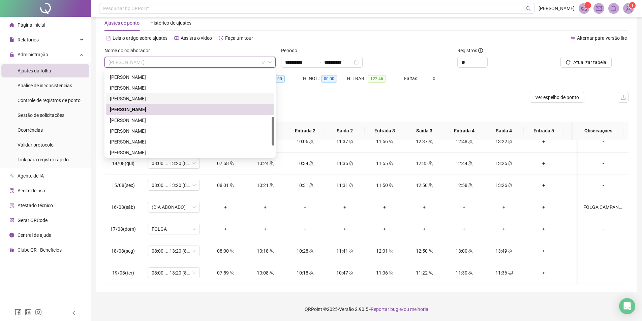
click at [331, 91] on div "H. NOT.: 00:00" at bounding box center [325, 82] width 44 height 19
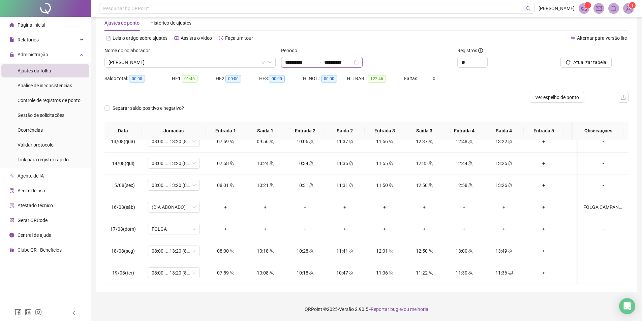
click at [363, 63] on div "**********" at bounding box center [322, 62] width 82 height 11
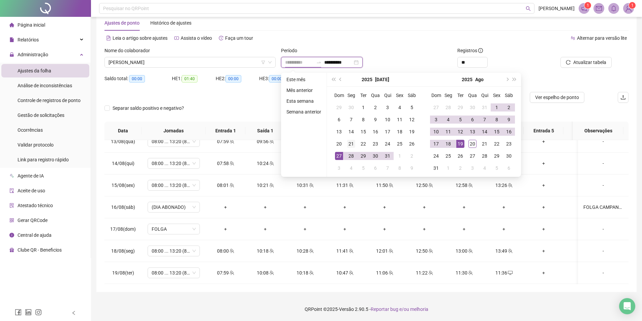
type input "**********"
click at [351, 145] on div "21" at bounding box center [351, 144] width 8 height 8
type input "**********"
click at [471, 143] on div "20" at bounding box center [473, 144] width 8 height 8
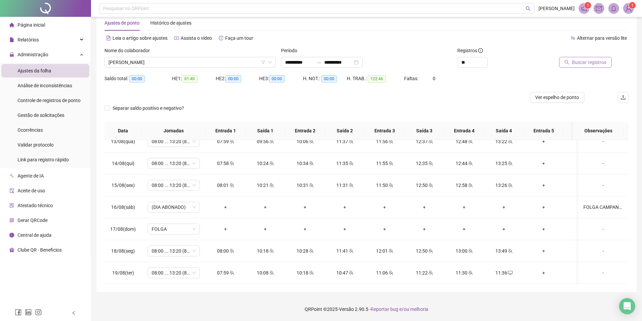
click at [576, 62] on span "Buscar registros" at bounding box center [589, 62] width 34 height 7
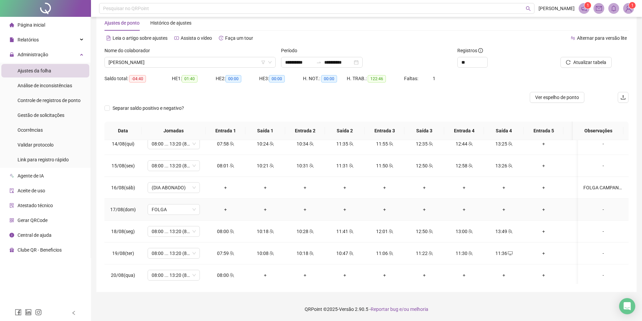
scroll to position [540, 0]
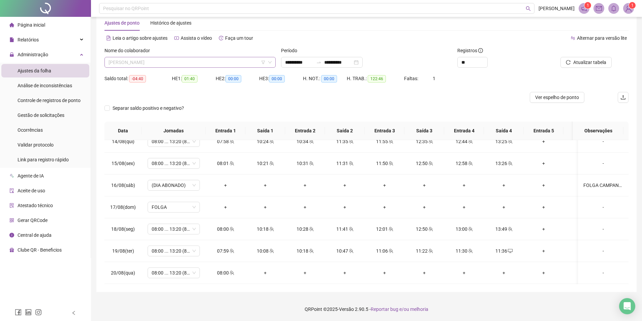
click at [205, 66] on span "[PERSON_NAME]" at bounding box center [190, 62] width 163 height 10
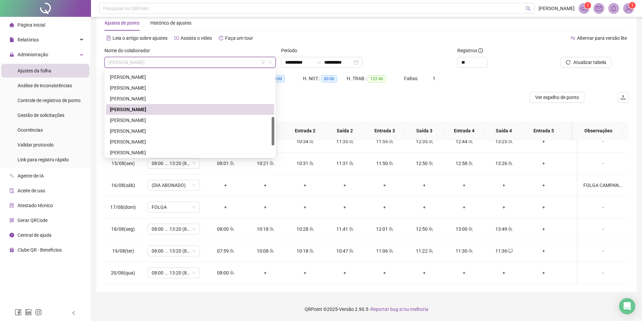
click at [141, 111] on div "[PERSON_NAME]" at bounding box center [190, 109] width 160 height 7
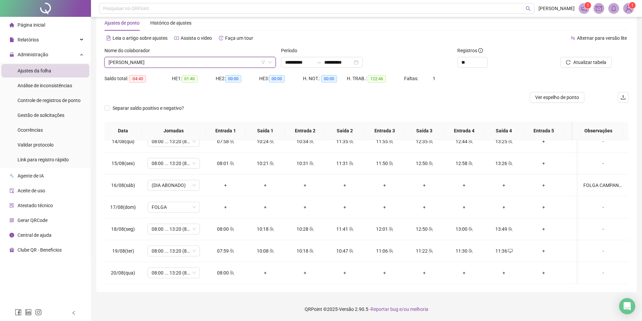
click at [156, 62] on span "[PERSON_NAME]" at bounding box center [190, 62] width 163 height 10
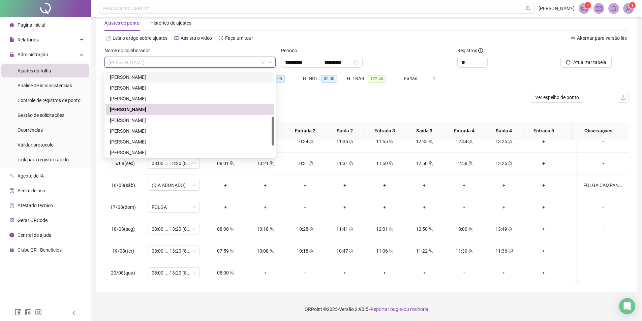
click at [447, 99] on div at bounding box center [301, 97] width 393 height 11
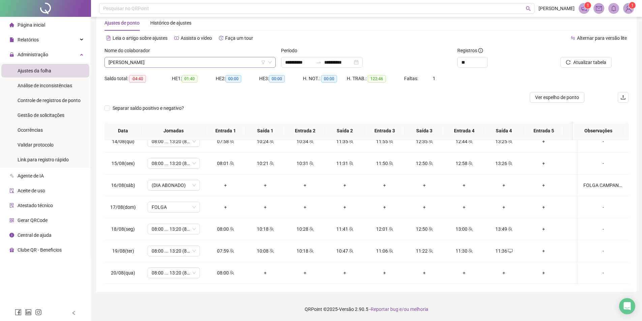
click at [181, 65] on span "[PERSON_NAME]" at bounding box center [190, 62] width 163 height 10
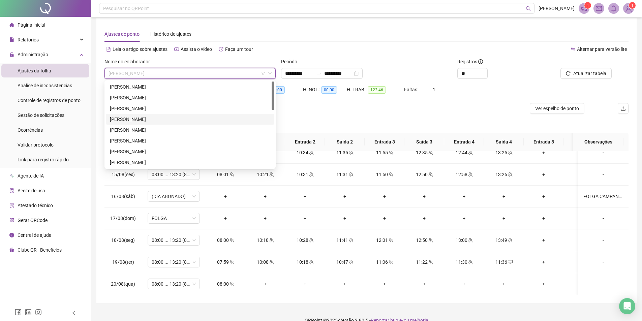
scroll to position [0, 0]
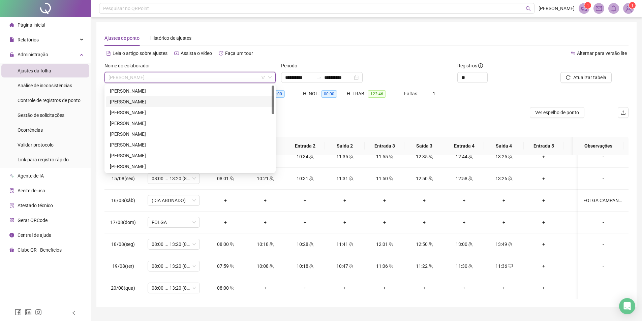
click at [418, 113] on div at bounding box center [301, 112] width 393 height 11
